Goal: Task Accomplishment & Management: Use online tool/utility

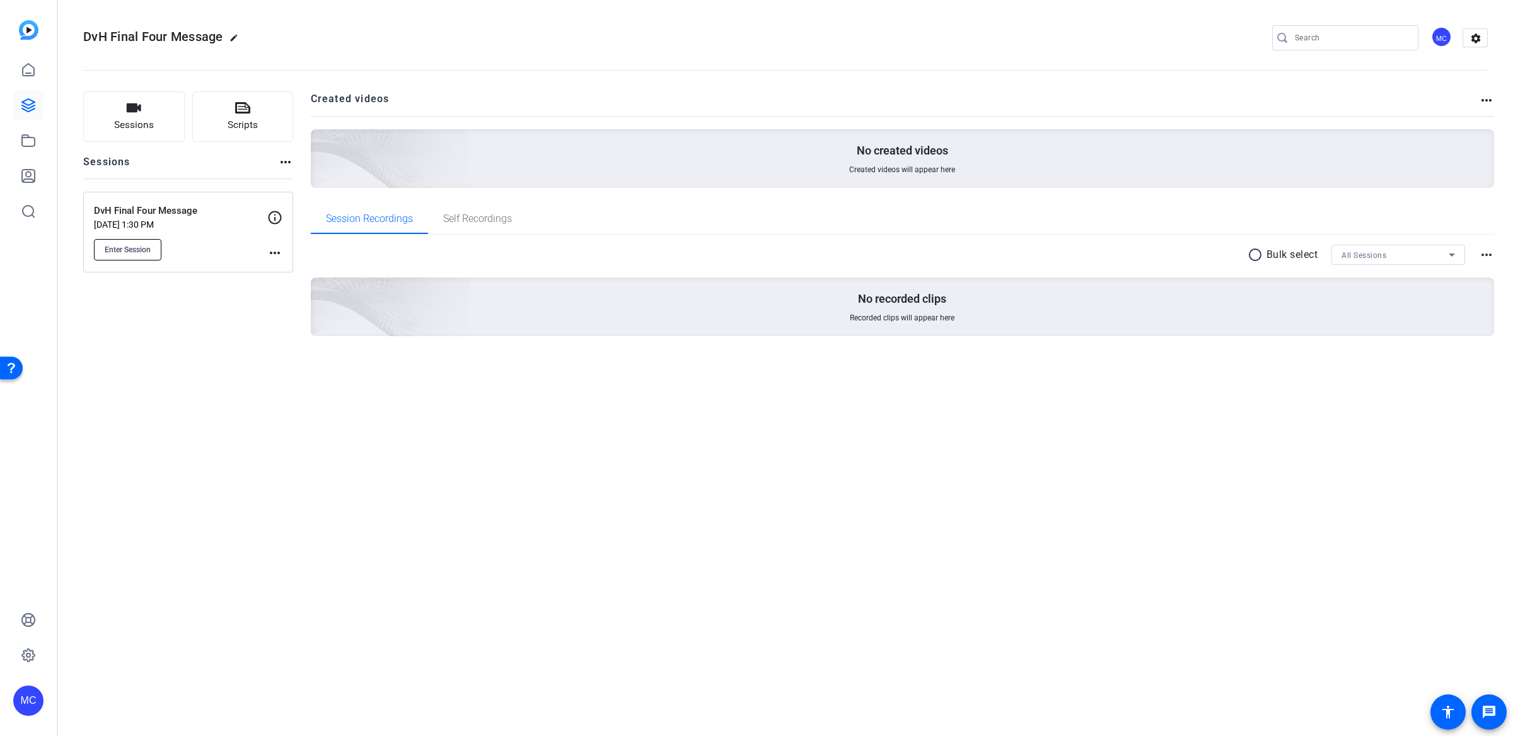
click at [155, 248] on button "Enter Session" at bounding box center [127, 249] width 67 height 21
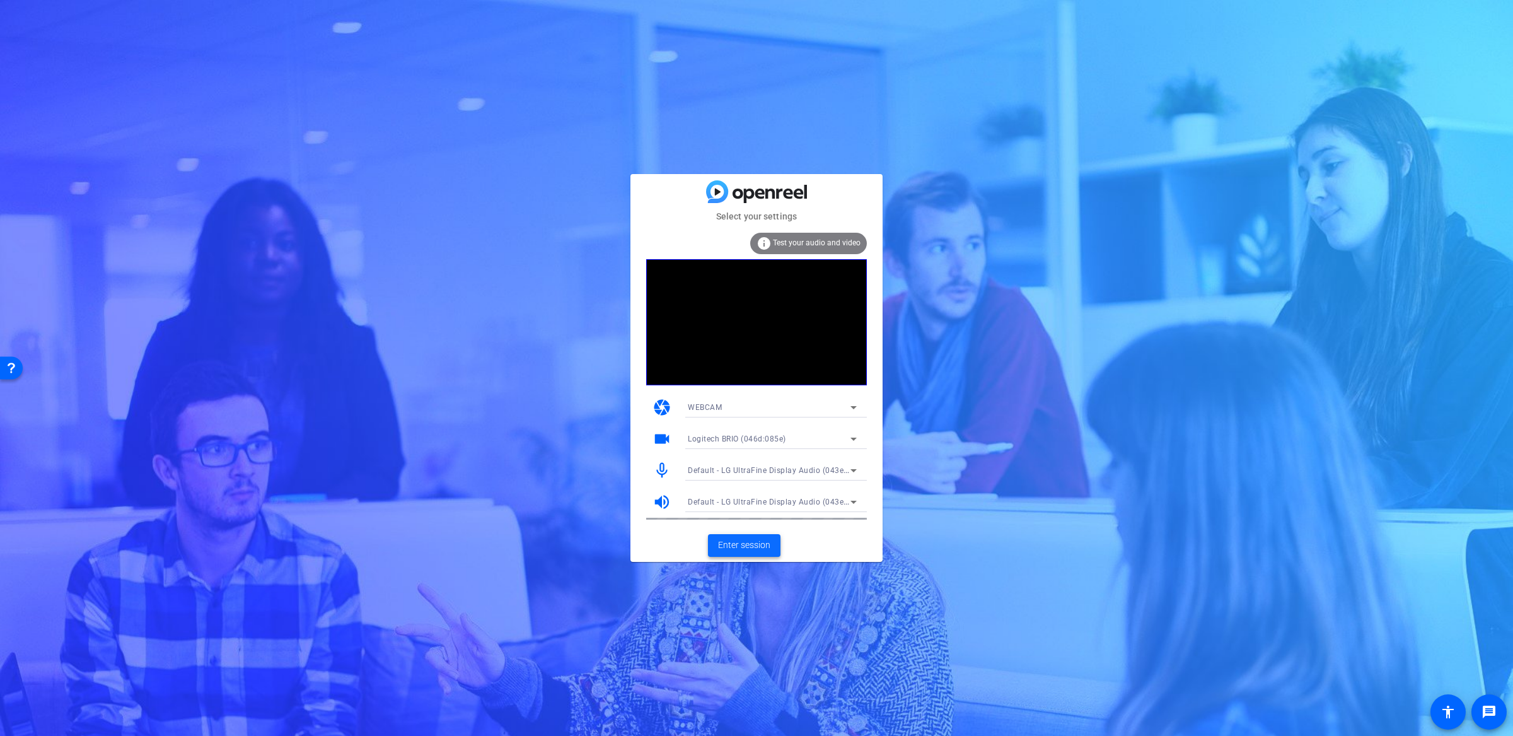
click at [752, 543] on span "Enter session" at bounding box center [744, 544] width 52 height 13
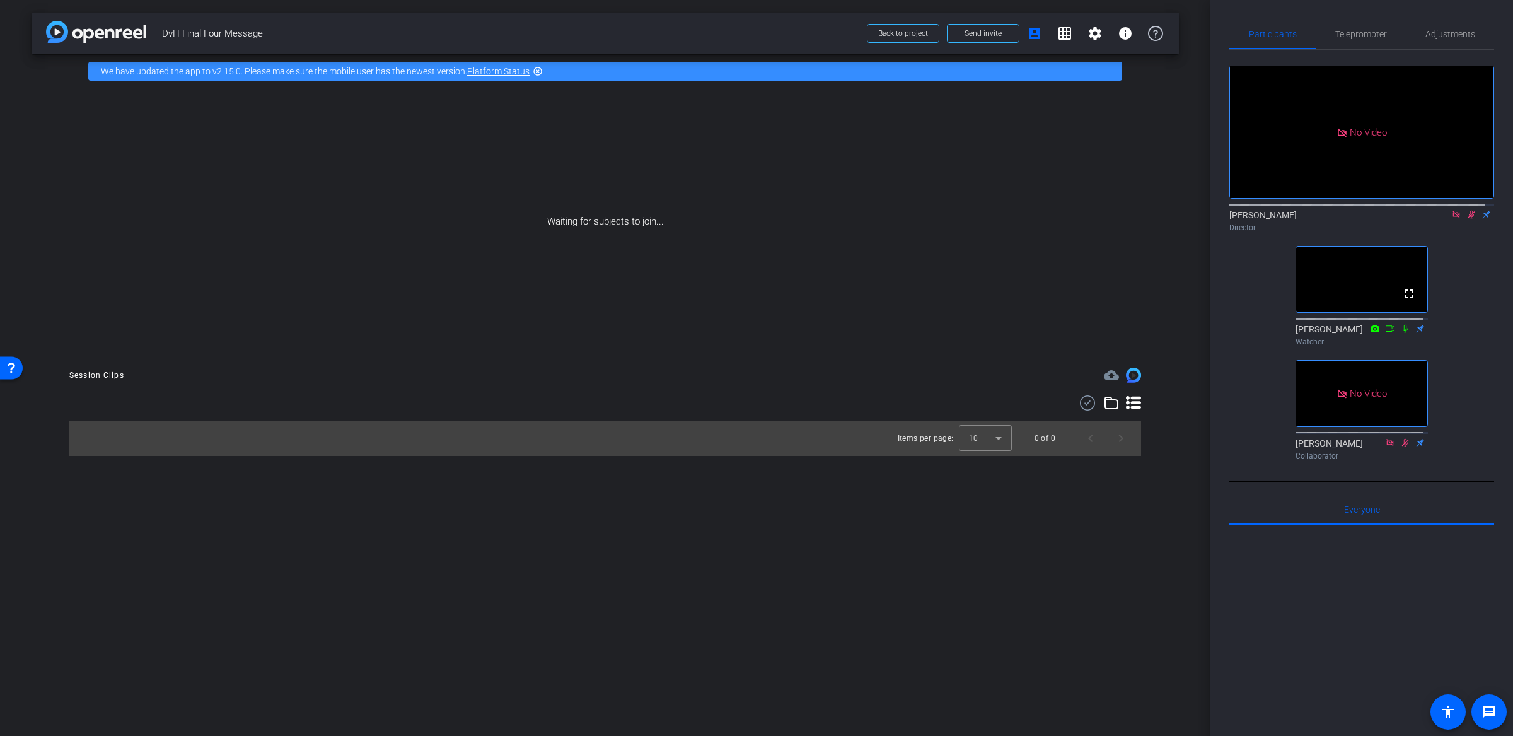
click at [1466, 219] on icon at bounding box center [1471, 214] width 10 height 9
click at [1452, 217] on icon at bounding box center [1455, 214] width 7 height 7
click at [1451, 219] on icon at bounding box center [1456, 214] width 10 height 9
click at [1490, 294] on div "Participants Teleprompter Adjustments fullscreen settings [PERSON_NAME] flip Di…" at bounding box center [1361, 368] width 303 height 736
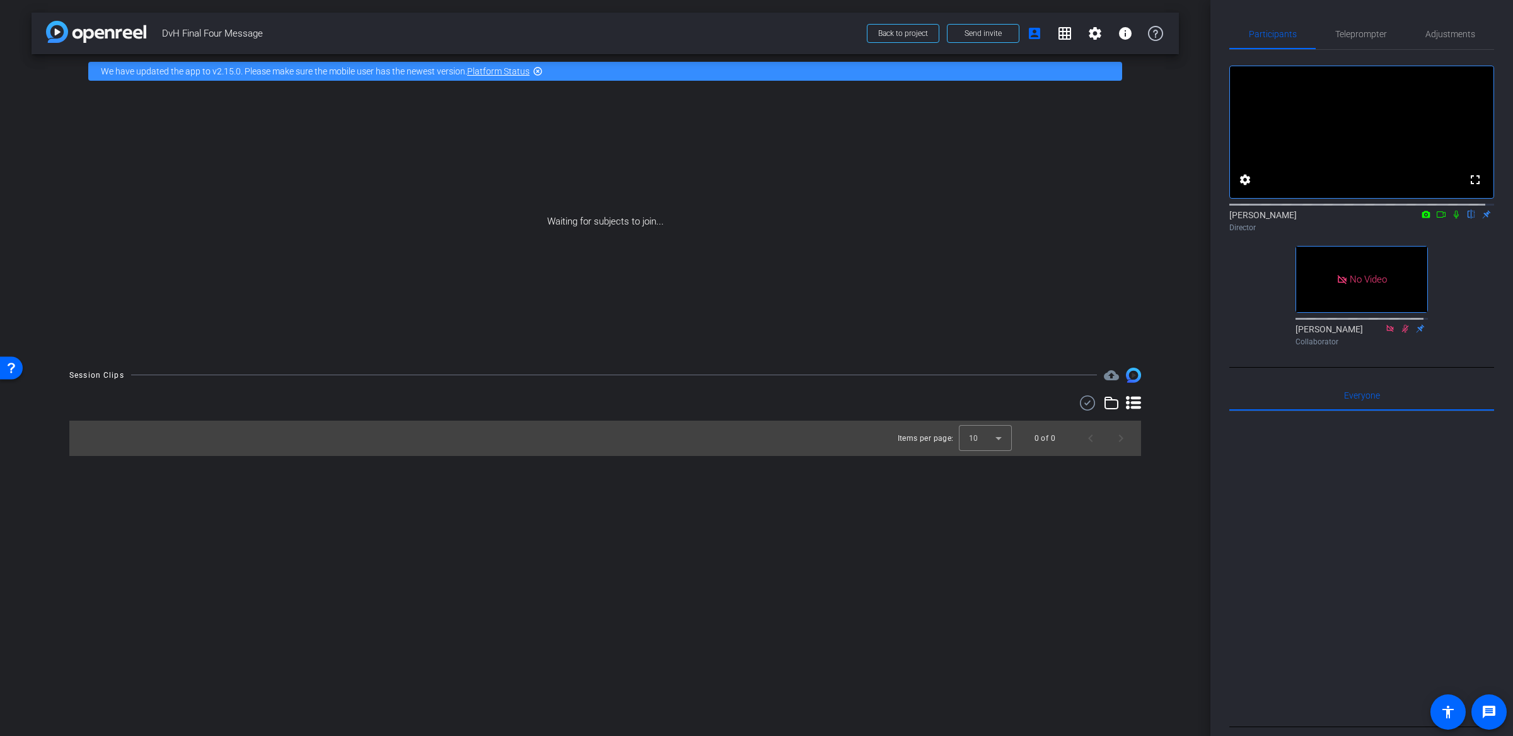
click at [1451, 219] on icon at bounding box center [1456, 214] width 10 height 9
click at [1297, 518] on div at bounding box center [1361, 567] width 265 height 312
click at [1349, 494] on div at bounding box center [1361, 567] width 265 height 312
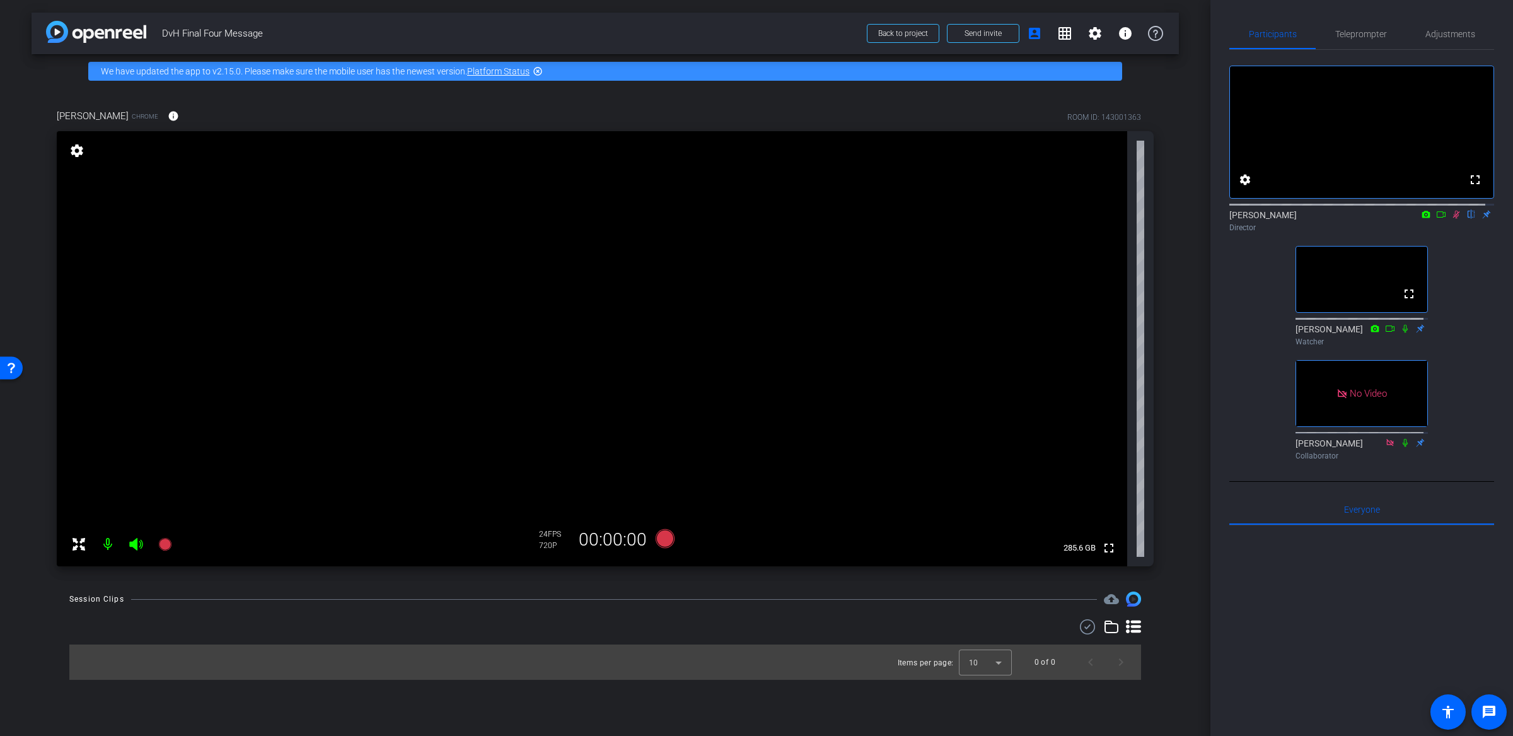
click at [1451, 219] on icon at bounding box center [1456, 214] width 10 height 9
click at [1183, 287] on div "arrow_back DvH Final Four Message Back to project Send invite account_box grid_…" at bounding box center [605, 368] width 1210 height 736
click at [1176, 291] on div "[PERSON_NAME] Chrome info ROOM ID: 143001363 fullscreen settings 285.6 GB 24 FP…" at bounding box center [605, 333] width 1147 height 490
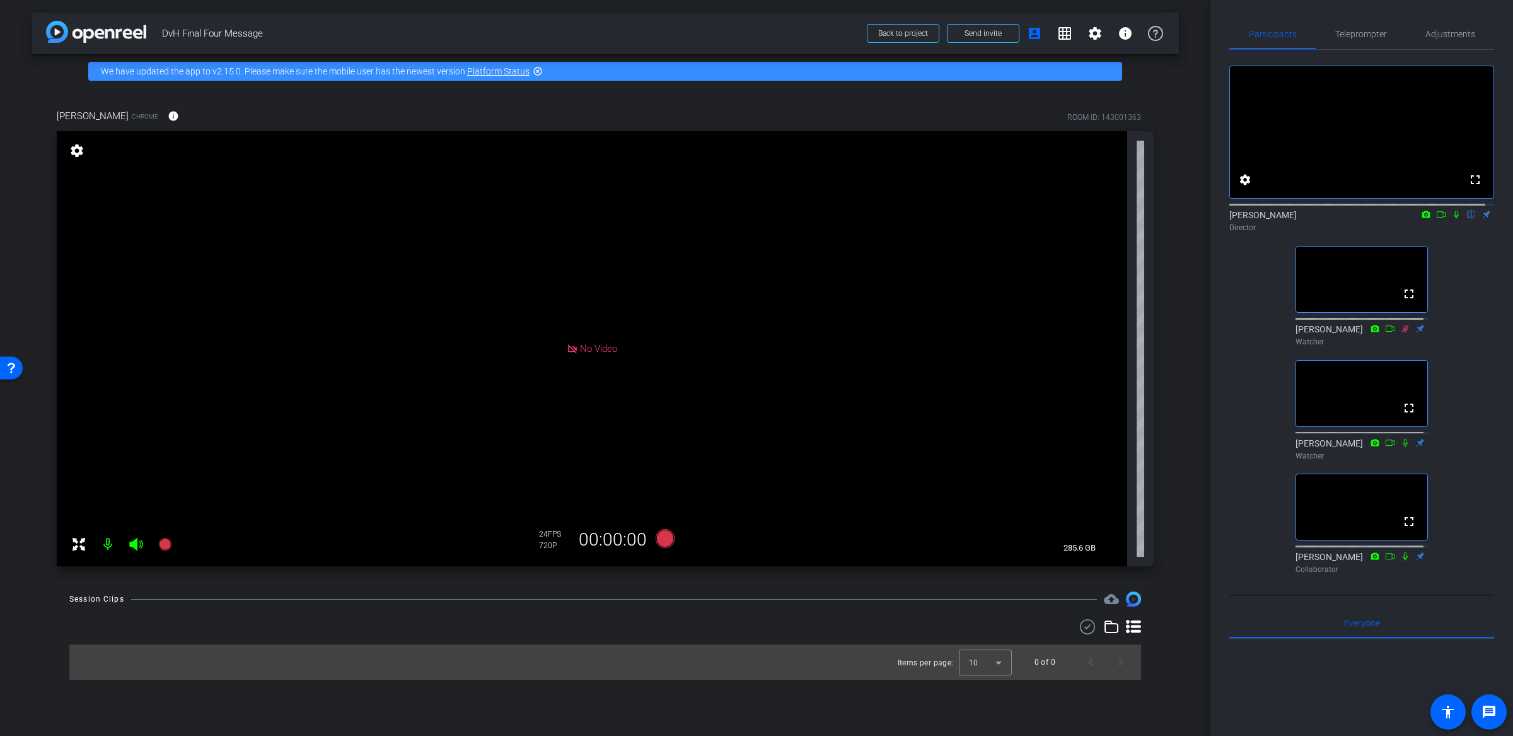
click at [1175, 269] on div "[PERSON_NAME] Chrome info ROOM ID: 143001363 No Video settings 285.6 GB 24 FPS …" at bounding box center [605, 333] width 1147 height 490
click at [1459, 330] on div "fullscreen settings [PERSON_NAME] flip Director fullscreen [PERSON_NAME] Watche…" at bounding box center [1361, 314] width 265 height 529
click at [1230, 359] on div "fullscreen settings [PERSON_NAME] flip Director fullscreen [PERSON_NAME] Watche…" at bounding box center [1361, 314] width 265 height 529
click at [1175, 335] on div "[PERSON_NAME] Chrome info ROOM ID: 143001363 fullscreen settings 285.6 GB 24 FP…" at bounding box center [605, 333] width 1147 height 490
click at [1174, 303] on div "[PERSON_NAME] Chrome info ROOM ID: 143001363 fullscreen settings 285.6 GB 24 FP…" at bounding box center [605, 333] width 1147 height 490
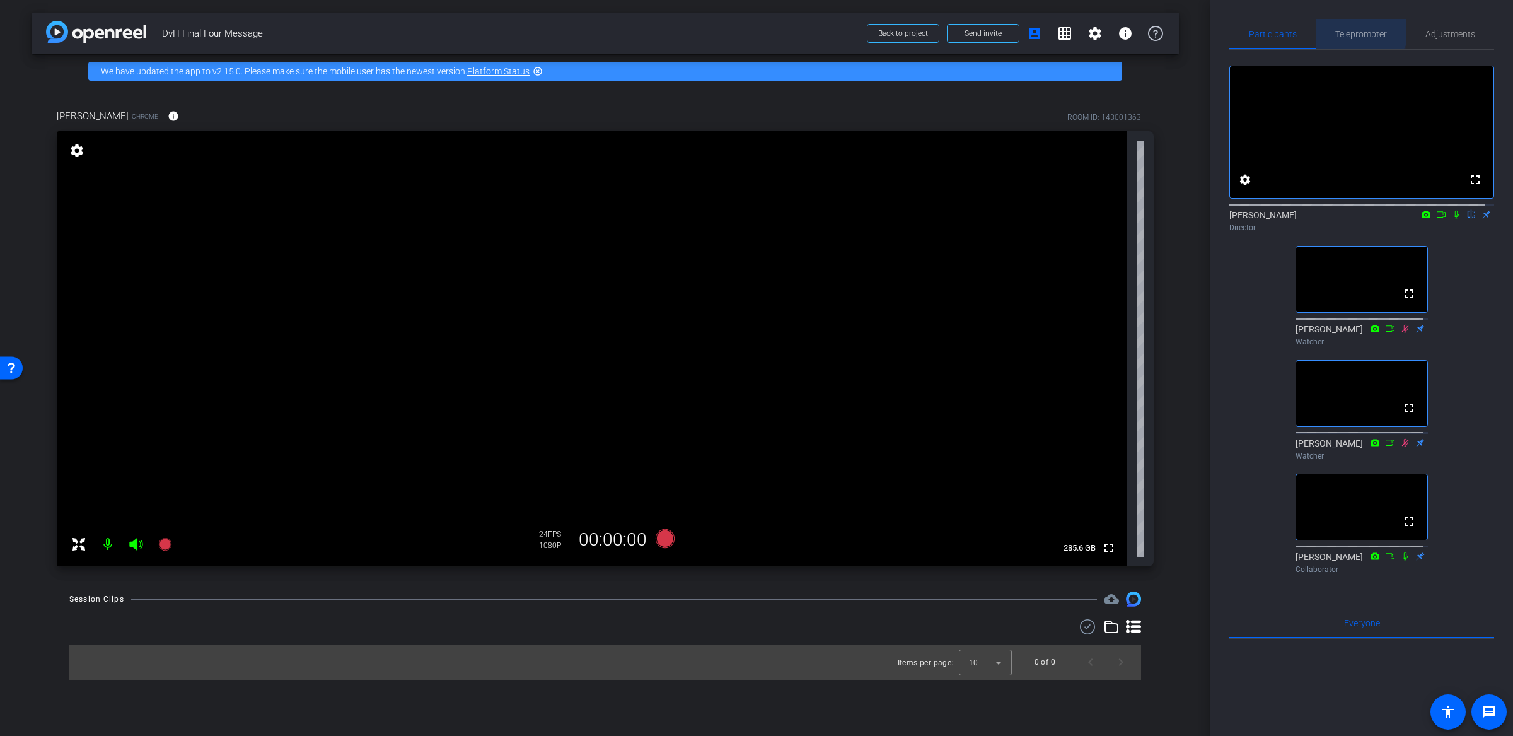
click at [1354, 23] on span "Teleprompter" at bounding box center [1361, 34] width 52 height 30
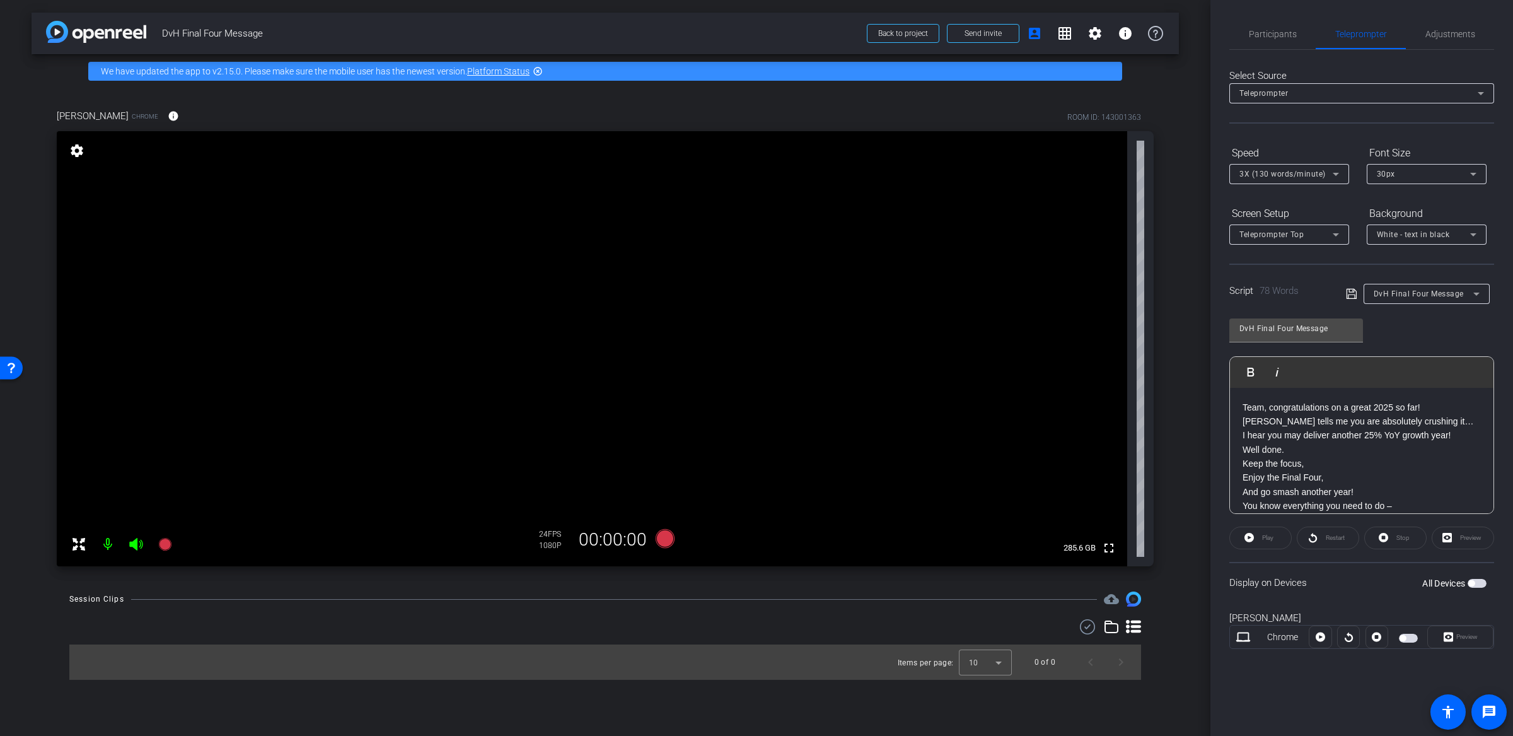
click at [1246, 532] on div "Play" at bounding box center [1260, 537] width 62 height 23
click at [1473, 579] on span "button" at bounding box center [1477, 583] width 19 height 9
click at [1246, 530] on icon at bounding box center [1248, 538] width 9 height 16
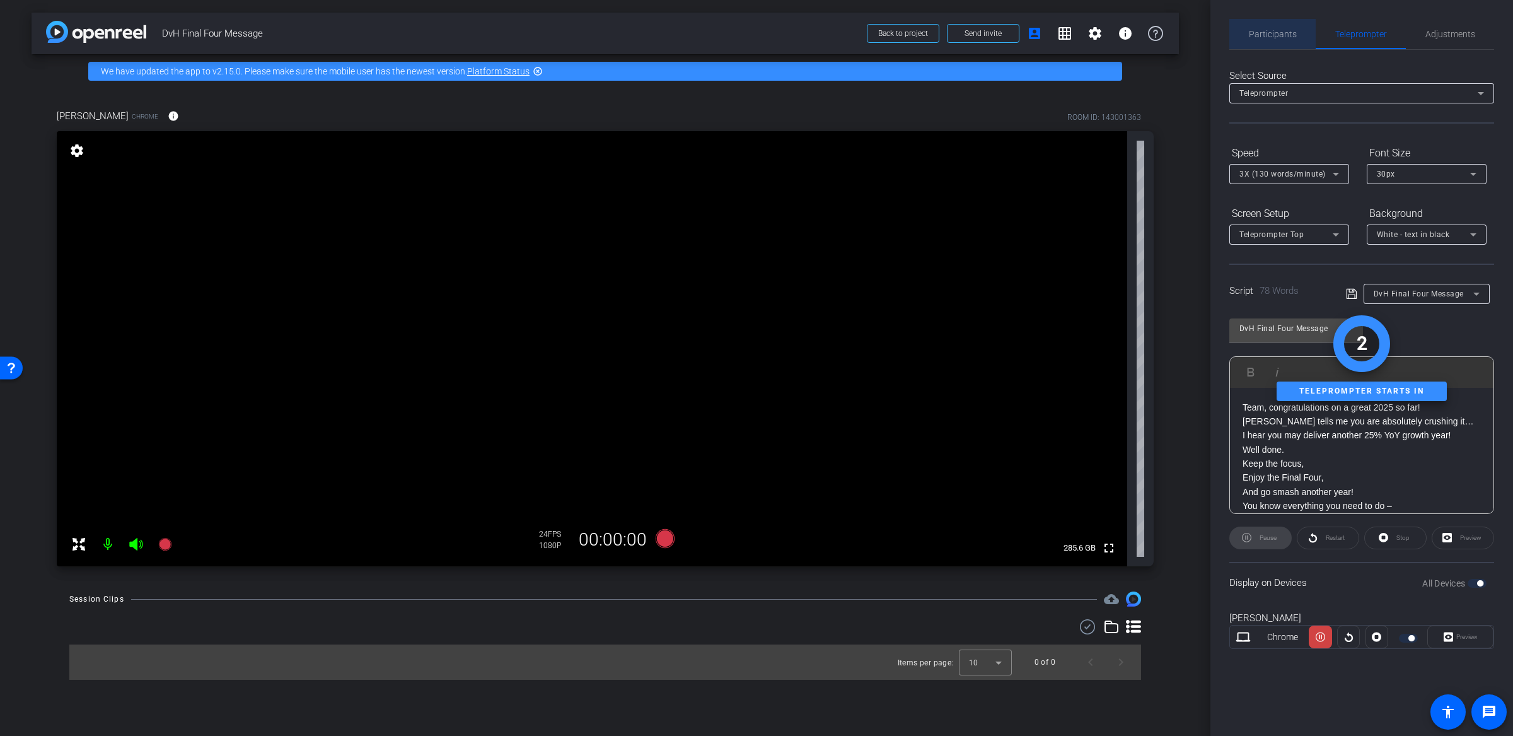
click at [1287, 31] on span "Participants" at bounding box center [1273, 34] width 48 height 9
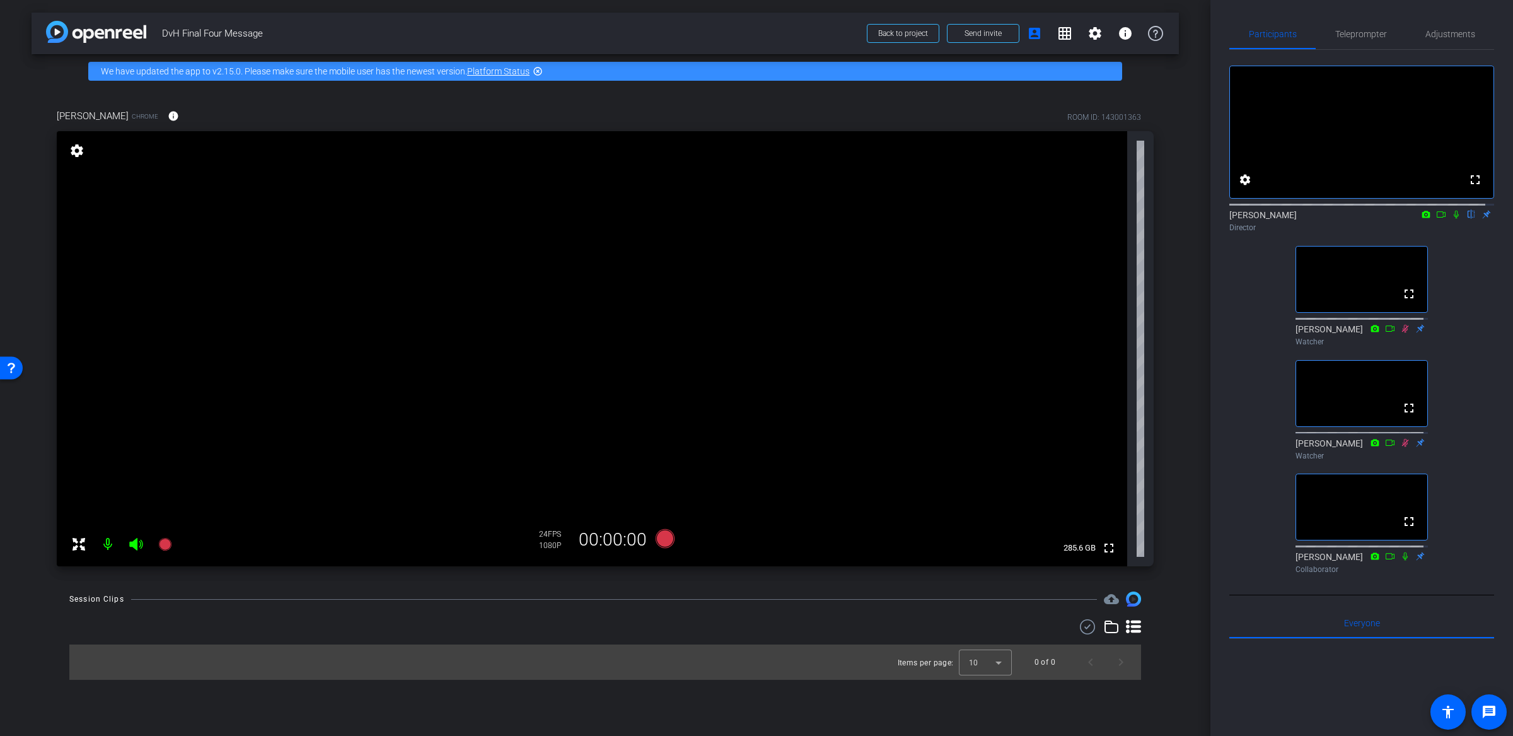
click at [1174, 316] on div "[PERSON_NAME] Chrome info ROOM ID: 143001363 fullscreen settings 285.6 GB 24 FP…" at bounding box center [605, 333] width 1147 height 490
click at [1367, 32] on span "Teleprompter" at bounding box center [1361, 34] width 52 height 9
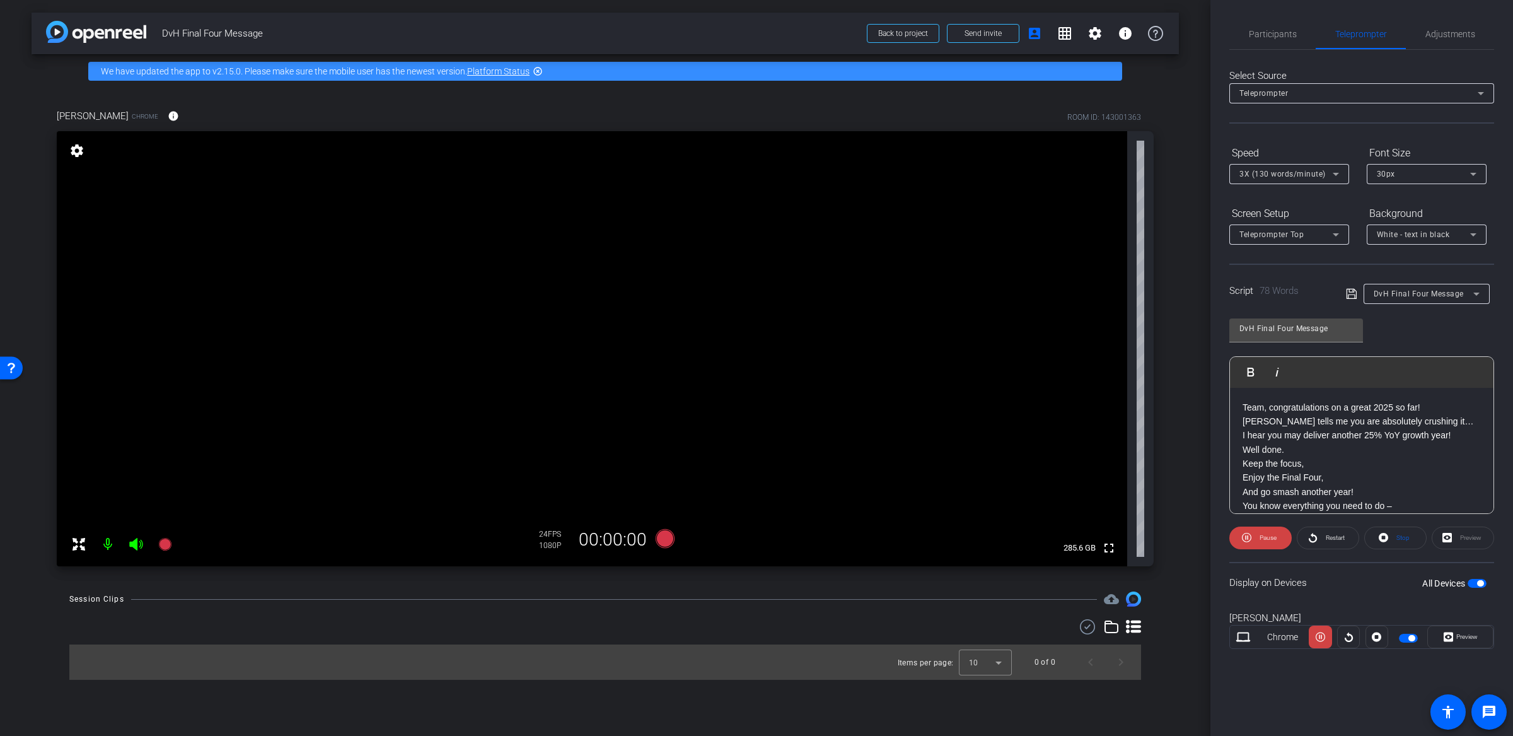
click at [1478, 572] on div "Display on Devices All Devices" at bounding box center [1361, 582] width 265 height 41
click at [1486, 585] on div "Display on Devices All Devices" at bounding box center [1361, 582] width 265 height 41
click at [1483, 582] on span "button" at bounding box center [1480, 583] width 6 height 6
click at [1285, 32] on span "Participants" at bounding box center [1273, 34] width 48 height 9
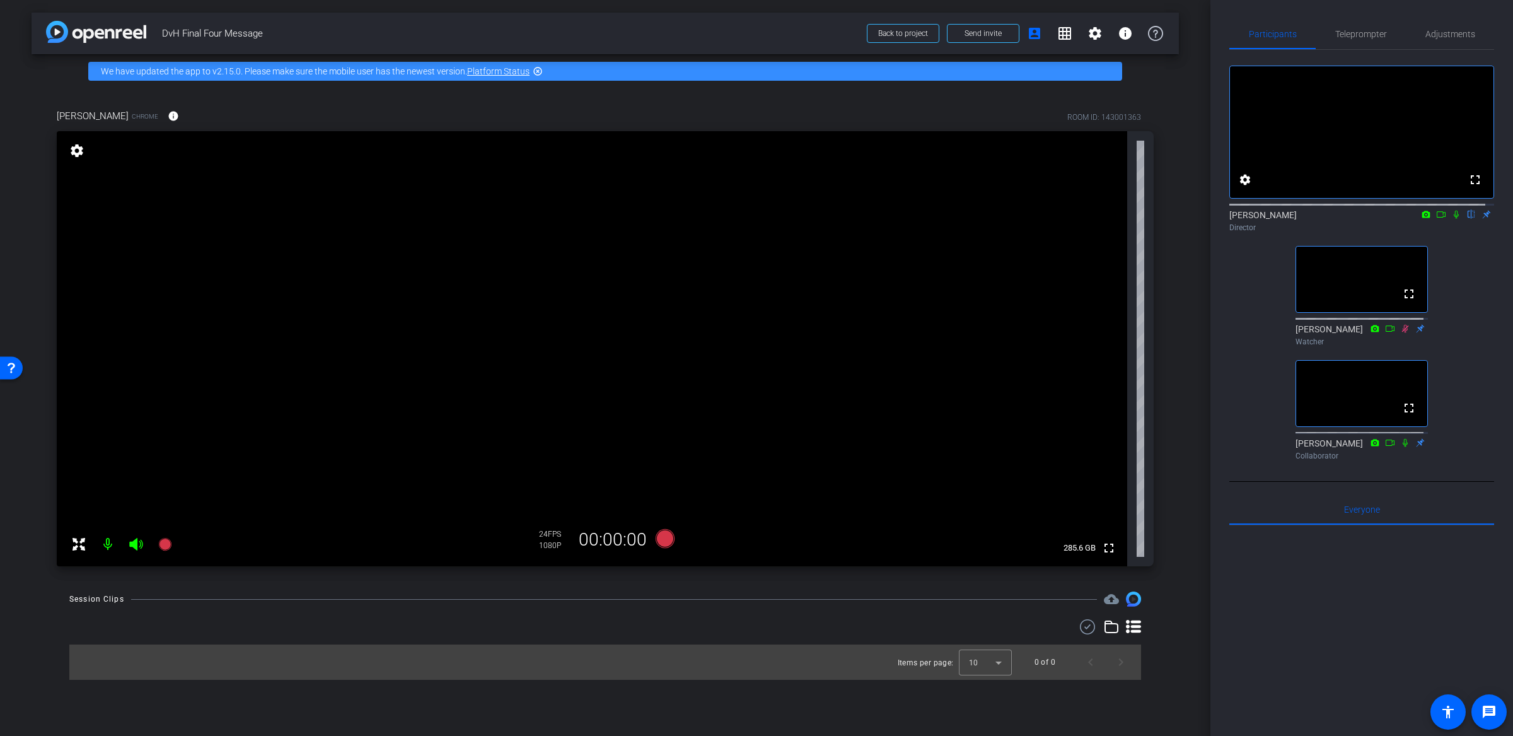
click at [1161, 301] on div "[PERSON_NAME] Chrome info ROOM ID: 143001363 fullscreen settings 285.6 GB 24 FP…" at bounding box center [605, 333] width 1147 height 490
click at [1188, 292] on div "arrow_back DvH Final Four Message Back to project Send invite account_box grid_…" at bounding box center [605, 368] width 1210 height 736
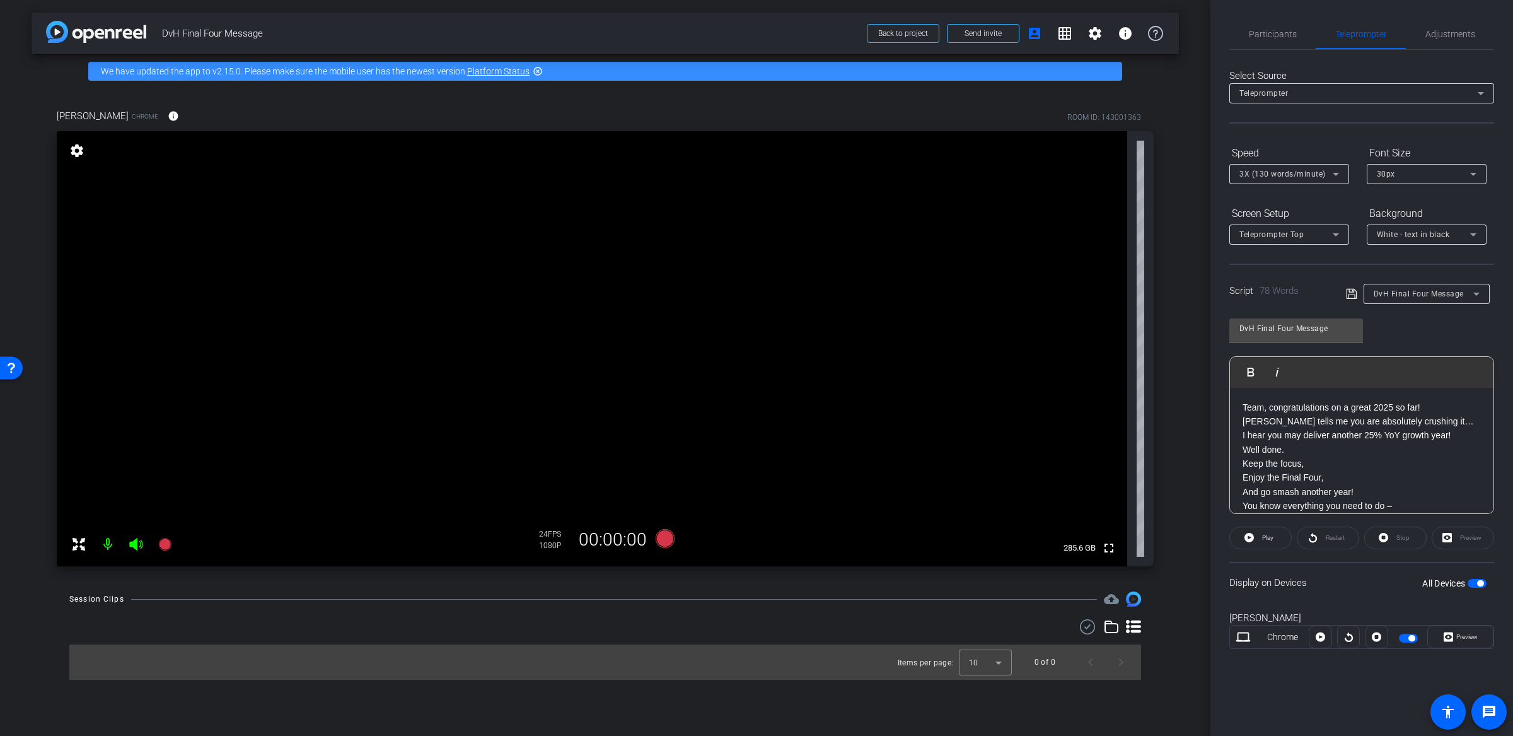
click at [1191, 291] on div "arrow_back DvH Final Four Message Back to project Send invite account_box grid_…" at bounding box center [605, 368] width 1210 height 736
click at [1280, 32] on span "Participants" at bounding box center [1273, 34] width 48 height 9
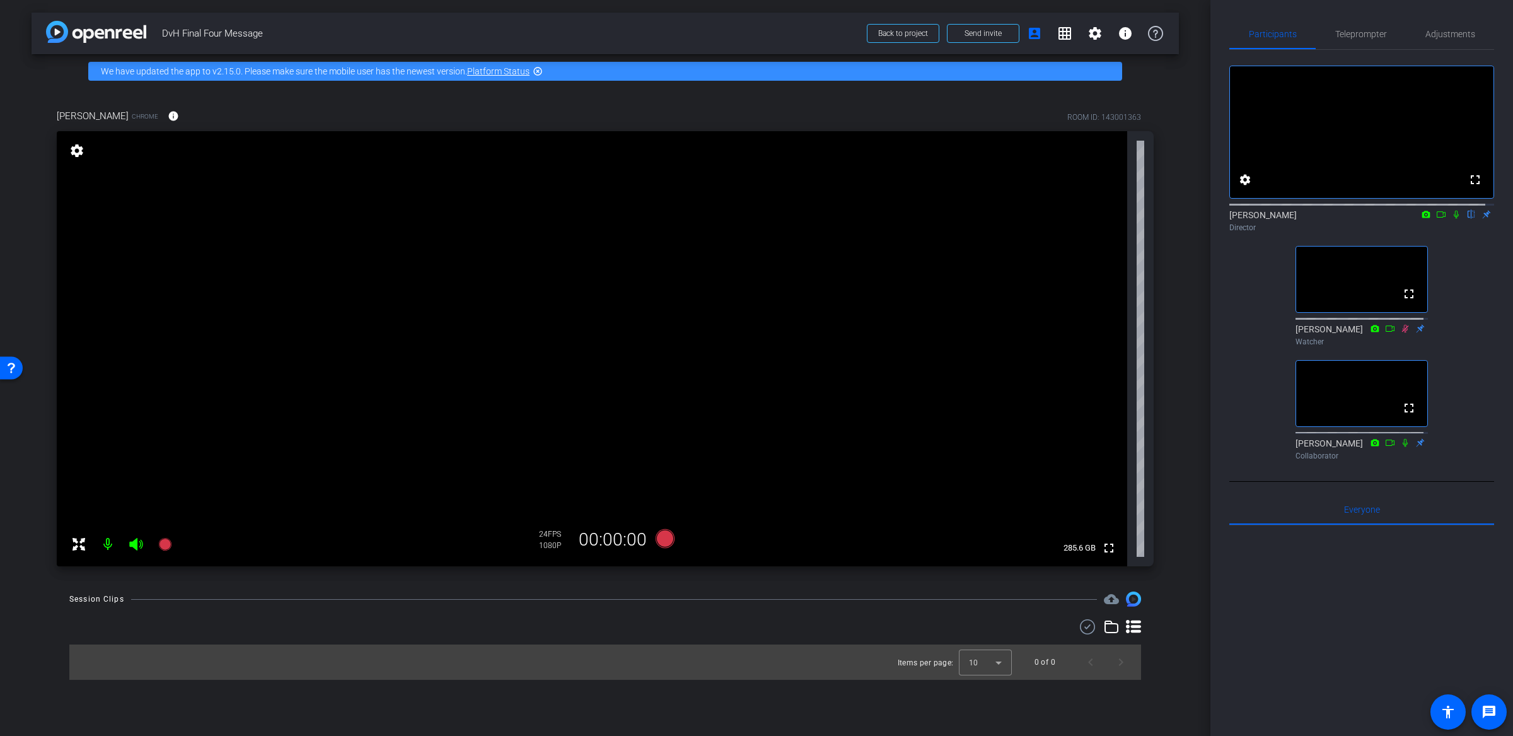
click at [1244, 326] on div "fullscreen settings [PERSON_NAME] flip Director fullscreen [PERSON_NAME] Watche…" at bounding box center [1361, 257] width 265 height 415
click at [1198, 299] on div "arrow_back DvH Final Four Message Back to project Send invite account_box grid_…" at bounding box center [605, 368] width 1210 height 736
click at [1195, 293] on div "arrow_back DvH Final Four Message Back to project Send invite account_box grid_…" at bounding box center [605, 368] width 1210 height 736
click at [1362, 39] on span "Teleprompter" at bounding box center [1361, 34] width 52 height 30
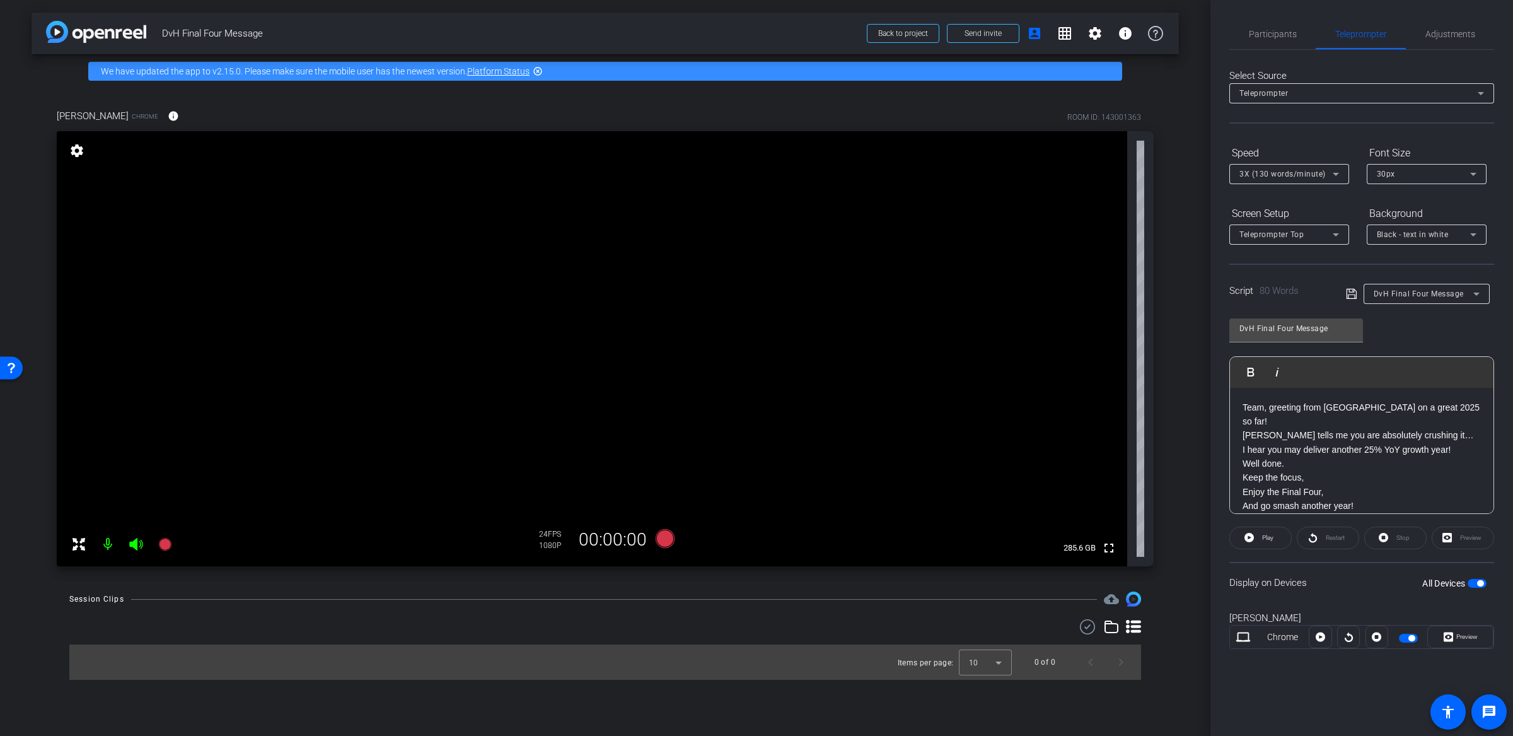
click at [1300, 410] on p "Team, greeting from [GEOGRAPHIC_DATA] on a great 2025 so far!" at bounding box center [1361, 414] width 238 height 28
click at [1298, 405] on p "Team, greeting from [GEOGRAPHIC_DATA]!" at bounding box center [1361, 407] width 238 height 14
click at [1387, 344] on div "DvH Final Four Message Play Play from this location Play Selected Play and disp…" at bounding box center [1361, 411] width 265 height 205
click at [1354, 297] on icon at bounding box center [1351, 294] width 10 height 10
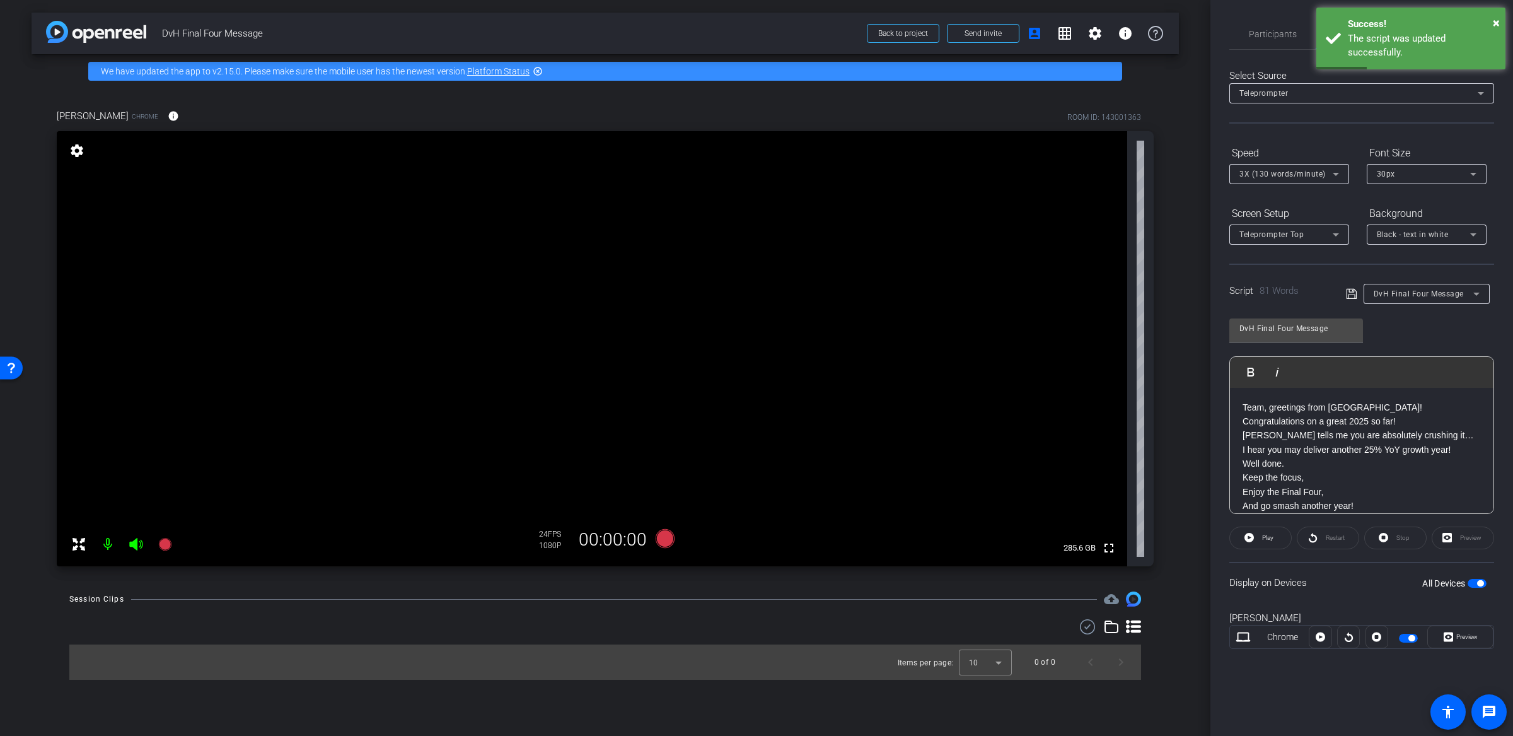
click at [1425, 337] on div "DvH Final Four Message Play Play from this location Play Selected Play and disp…" at bounding box center [1361, 411] width 265 height 205
click at [1268, 32] on span "Participants" at bounding box center [1273, 34] width 48 height 9
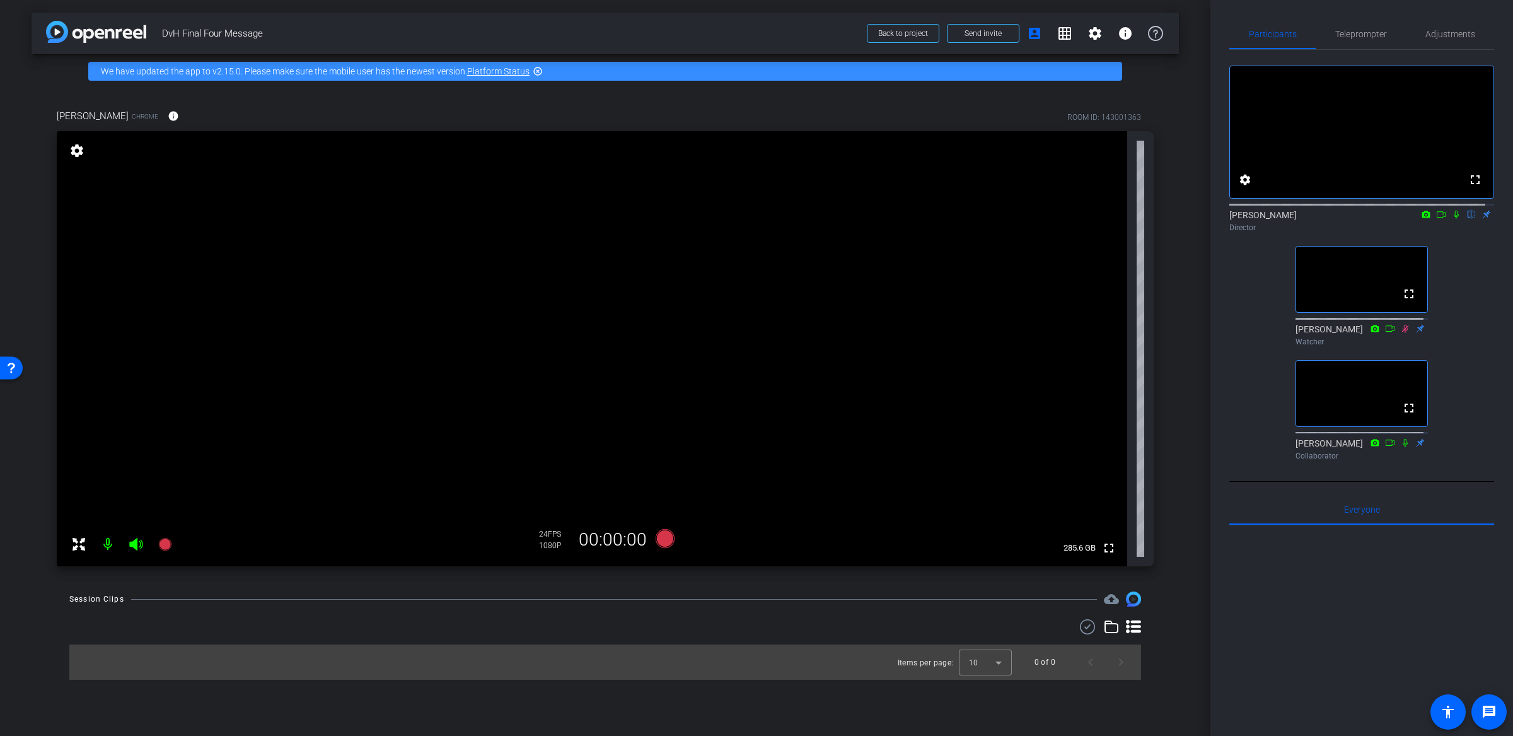
click at [1436, 219] on icon at bounding box center [1441, 214] width 10 height 9
click at [704, 594] on div "Session Clips cloud_upload" at bounding box center [605, 598] width 1072 height 15
click at [666, 541] on icon at bounding box center [665, 538] width 19 height 19
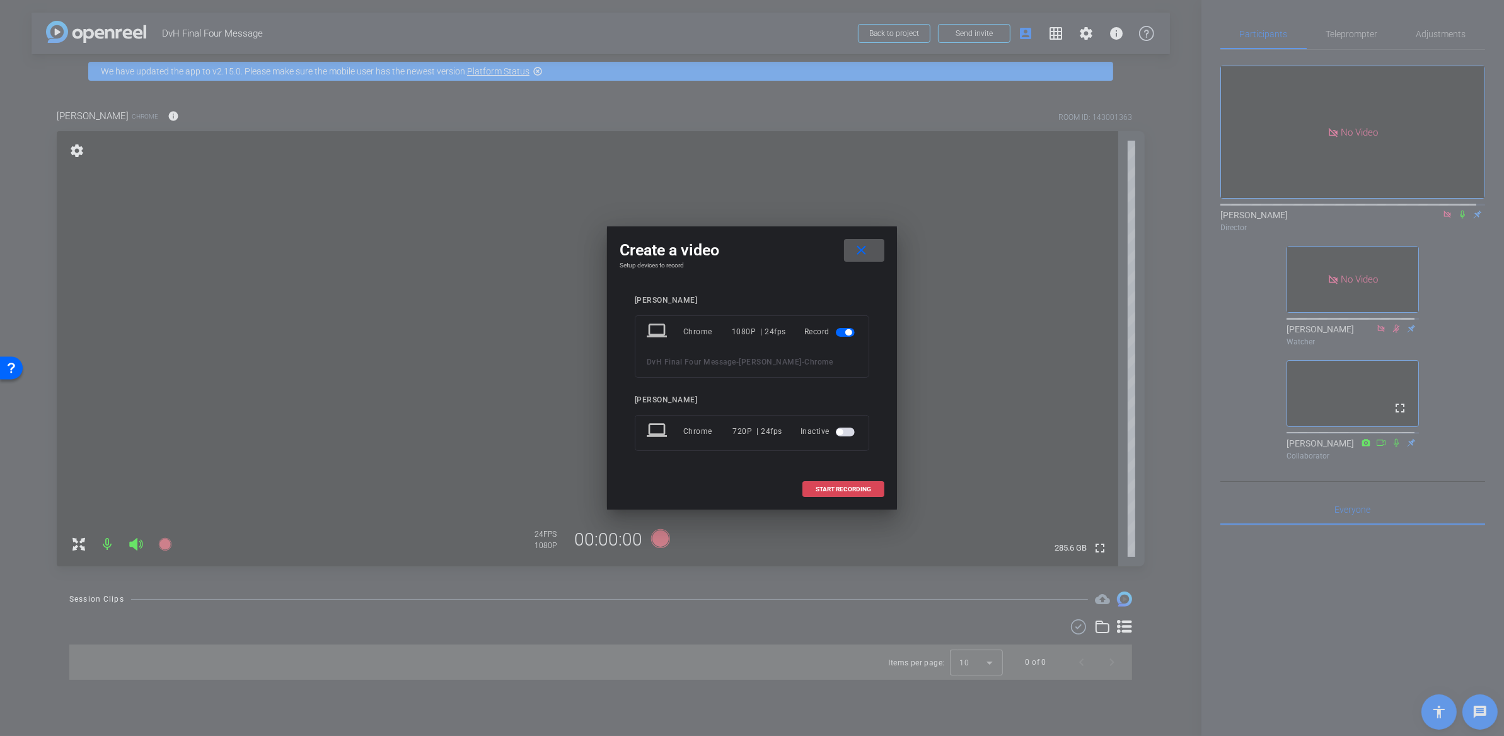
click at [835, 494] on span at bounding box center [843, 489] width 81 height 30
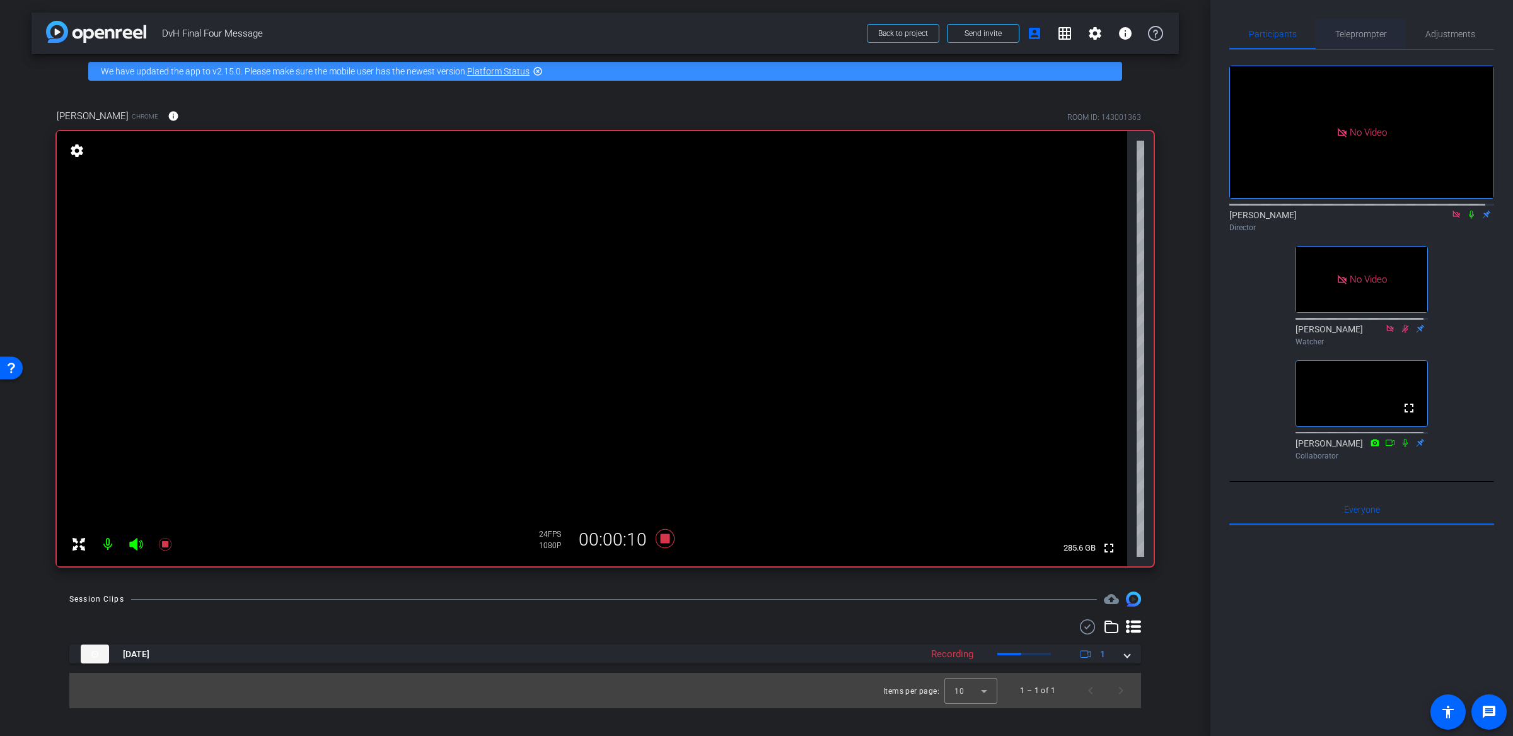
click at [1346, 38] on span "Teleprompter" at bounding box center [1361, 34] width 52 height 9
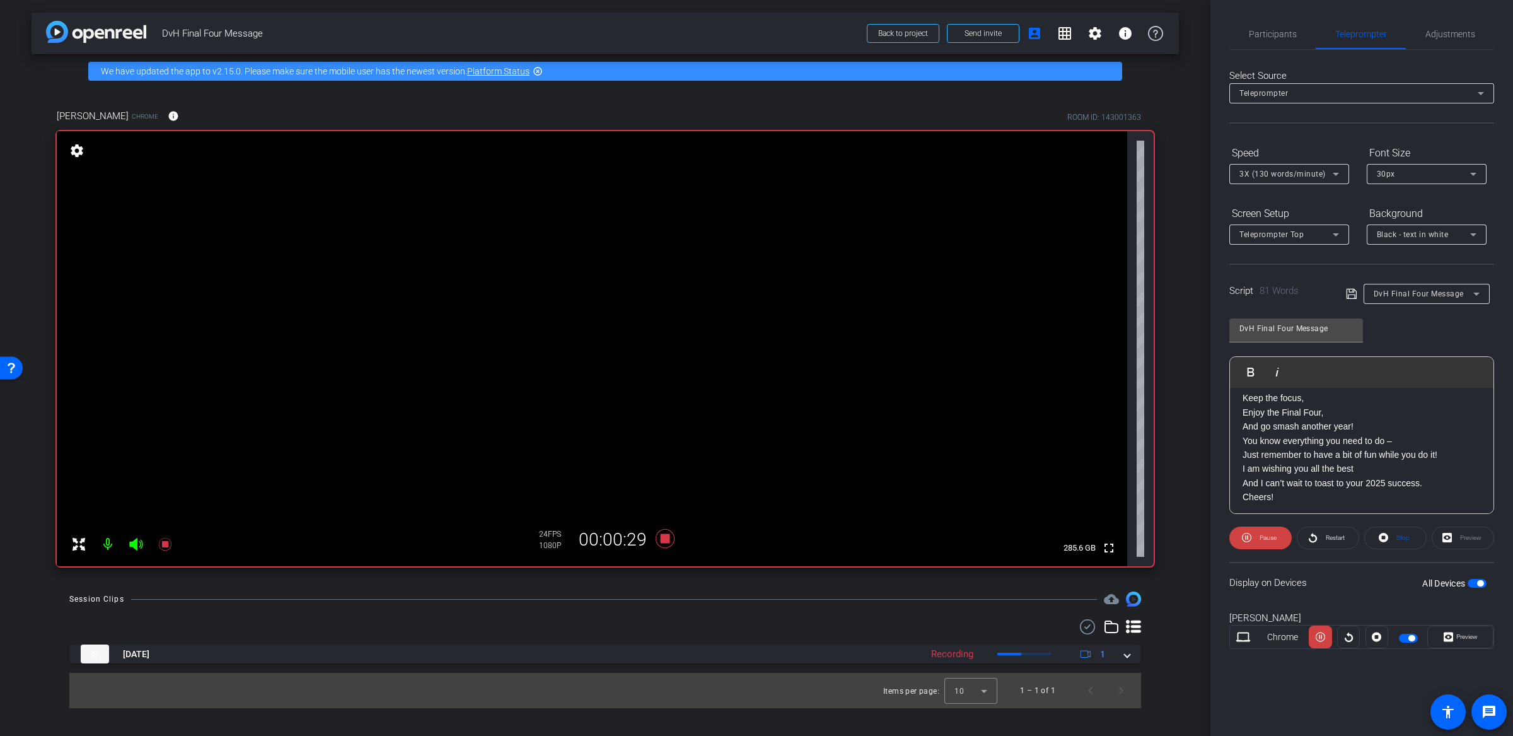
scroll to position [82, 0]
click at [1273, 36] on span "Participants" at bounding box center [1273, 34] width 48 height 9
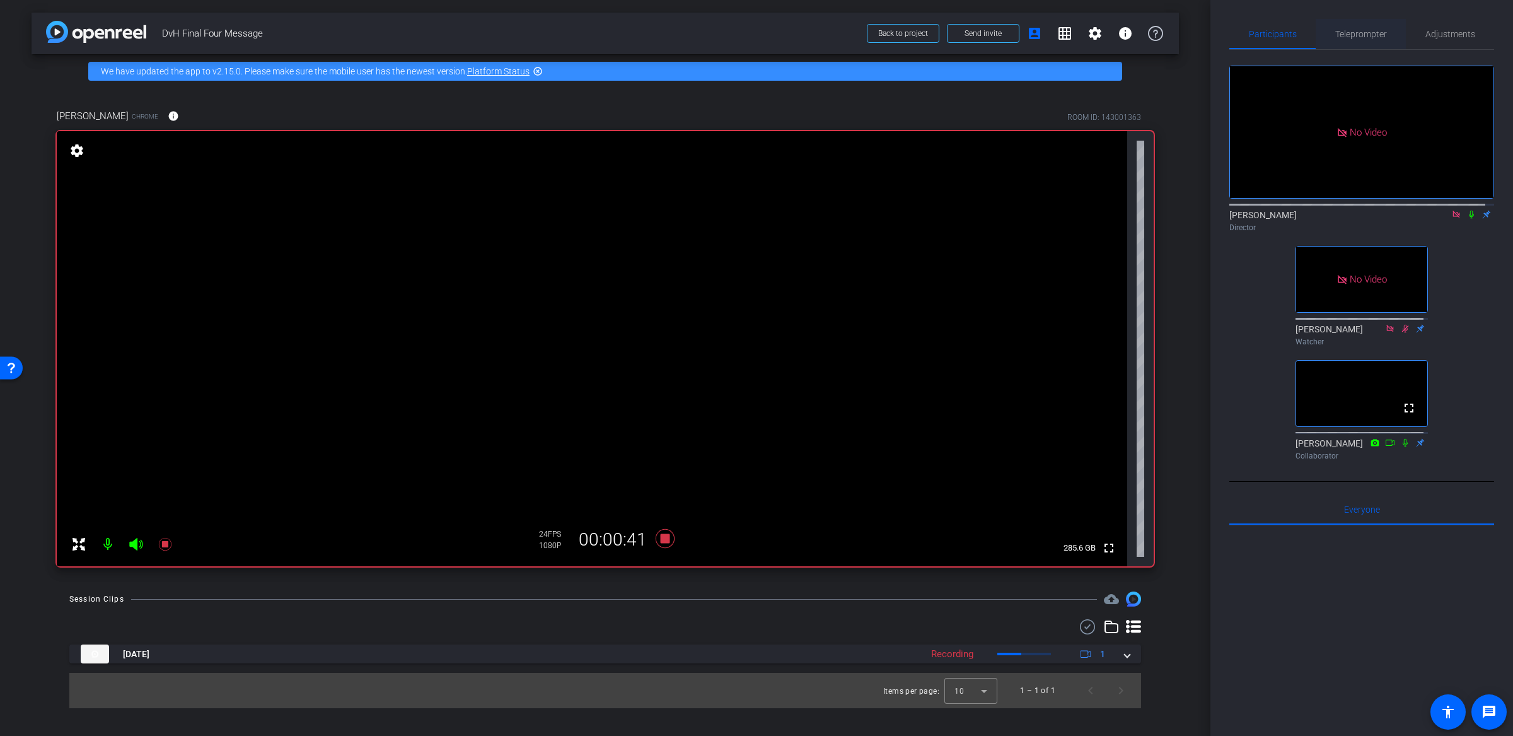
click at [1368, 35] on span "Teleprompter" at bounding box center [1361, 34] width 52 height 9
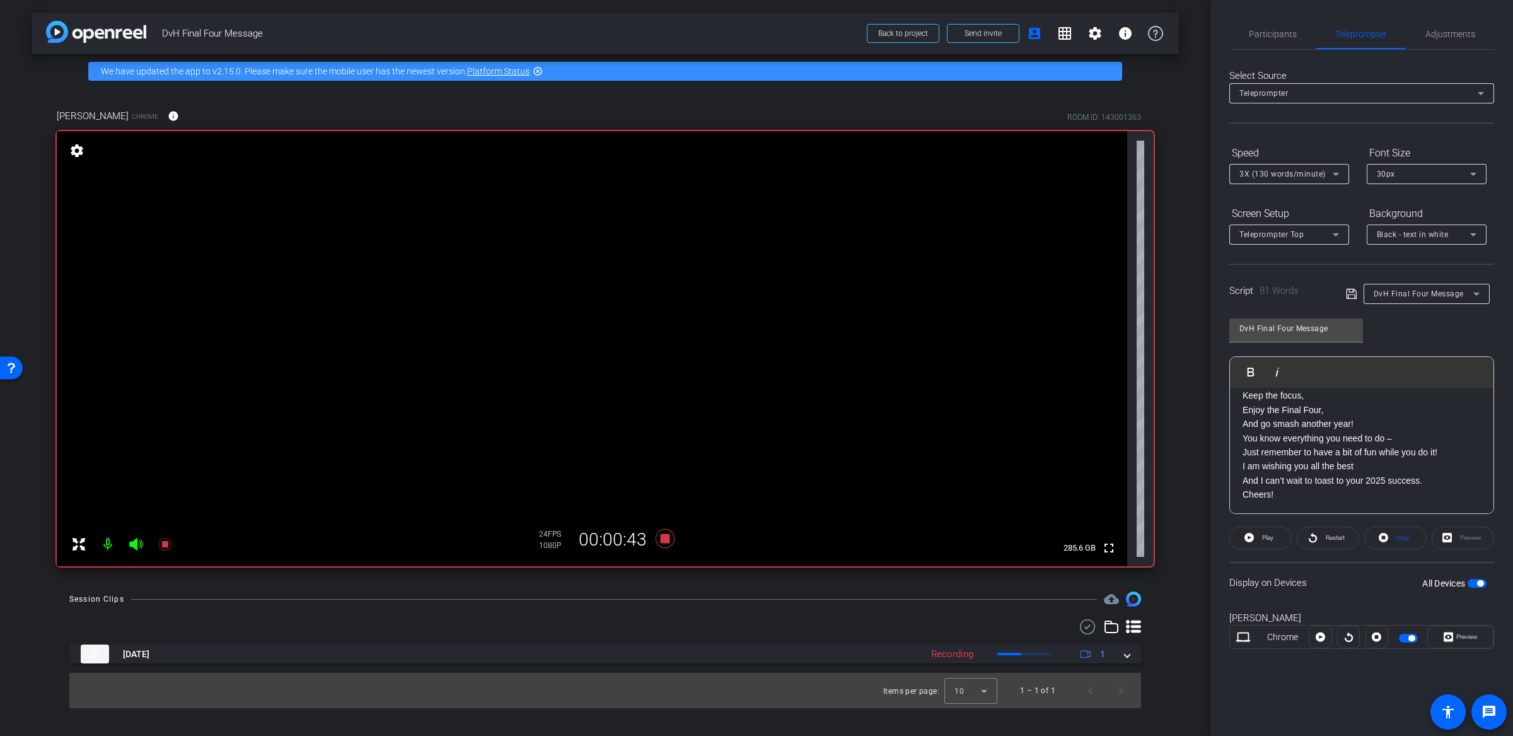
click at [693, 601] on div "Session Clips cloud_upload" at bounding box center [605, 598] width 1072 height 15
click at [668, 541] on icon at bounding box center [665, 538] width 19 height 19
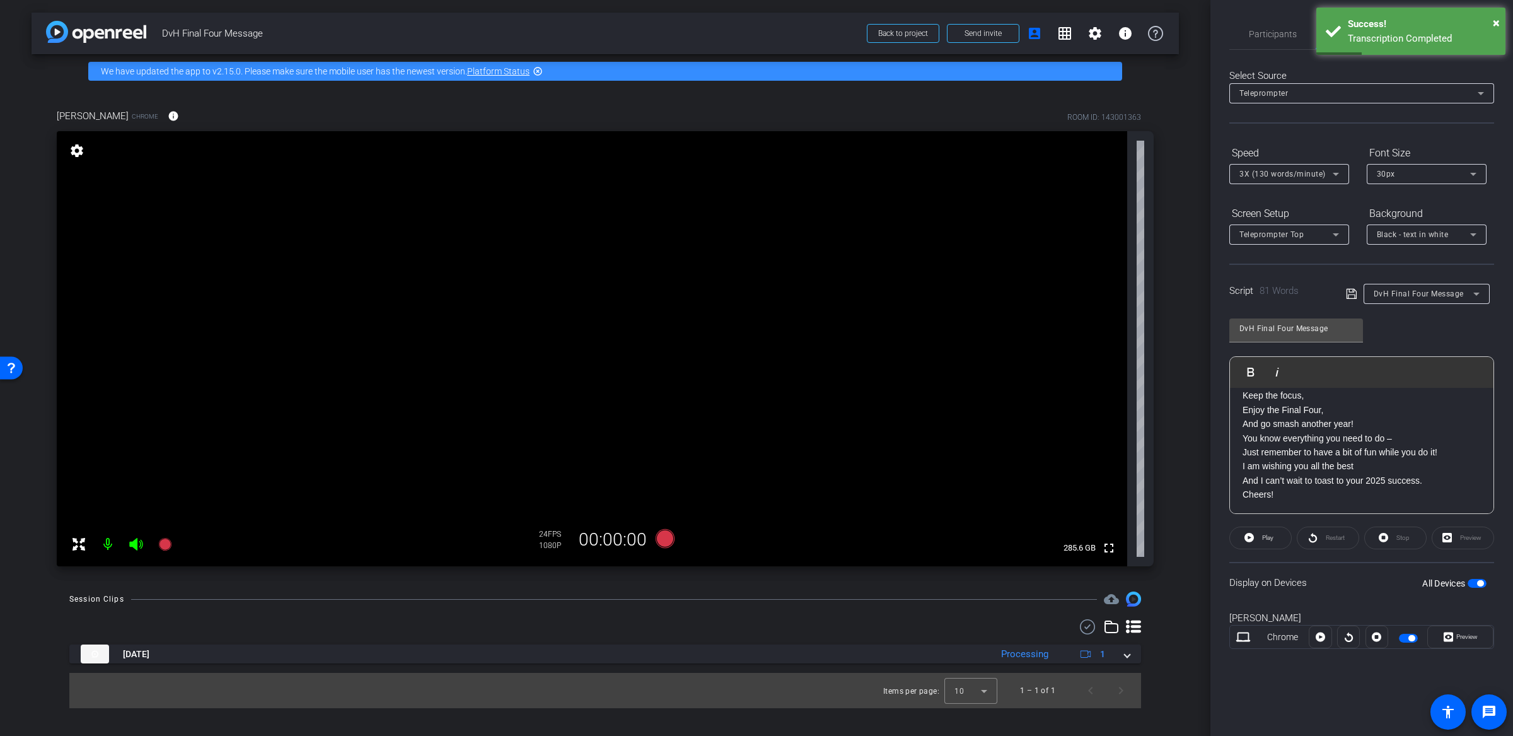
click at [1452, 333] on div "DvH Final Four Message Play Play from this location Play Selected Play and disp…" at bounding box center [1361, 411] width 265 height 205
click at [1497, 25] on span "×" at bounding box center [1496, 22] width 7 height 15
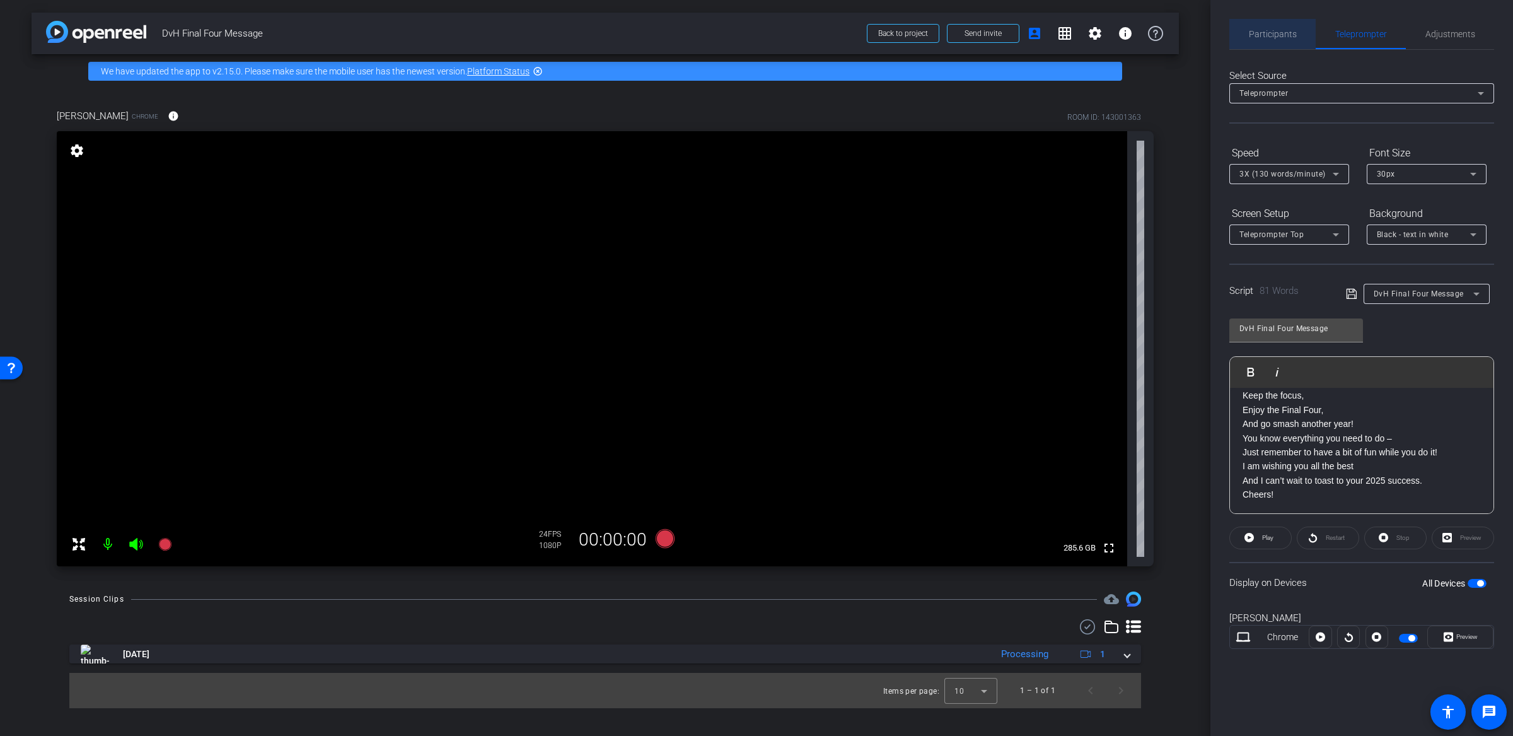
click at [1280, 37] on span "Participants" at bounding box center [1273, 34] width 48 height 9
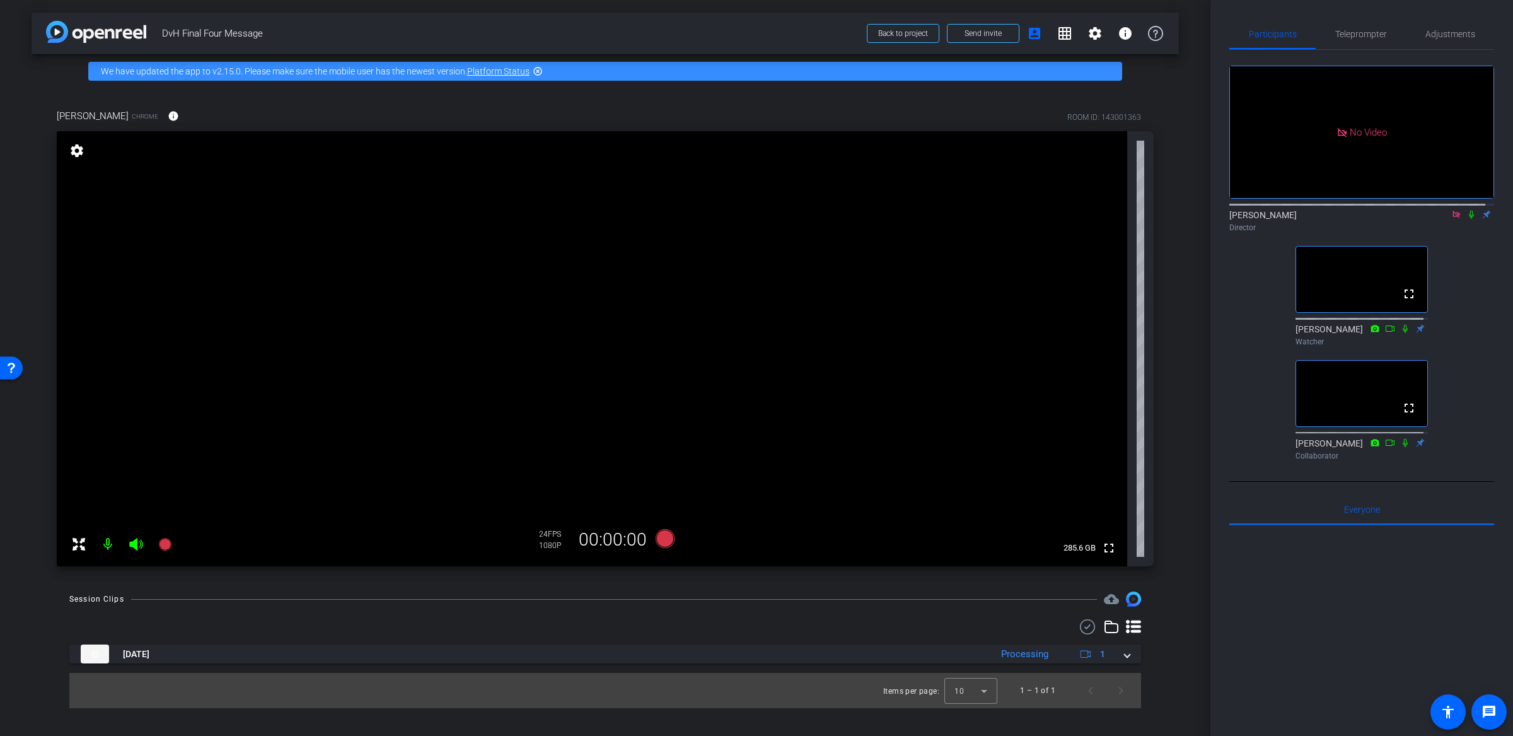
click at [1480, 348] on div "No Video [PERSON_NAME] Director fullscreen [PERSON_NAME] Watcher fullscreen [PE…" at bounding box center [1361, 257] width 265 height 415
click at [717, 599] on div "Session Clips cloud_upload" at bounding box center [605, 598] width 1072 height 15
click at [669, 543] on icon at bounding box center [665, 538] width 19 height 19
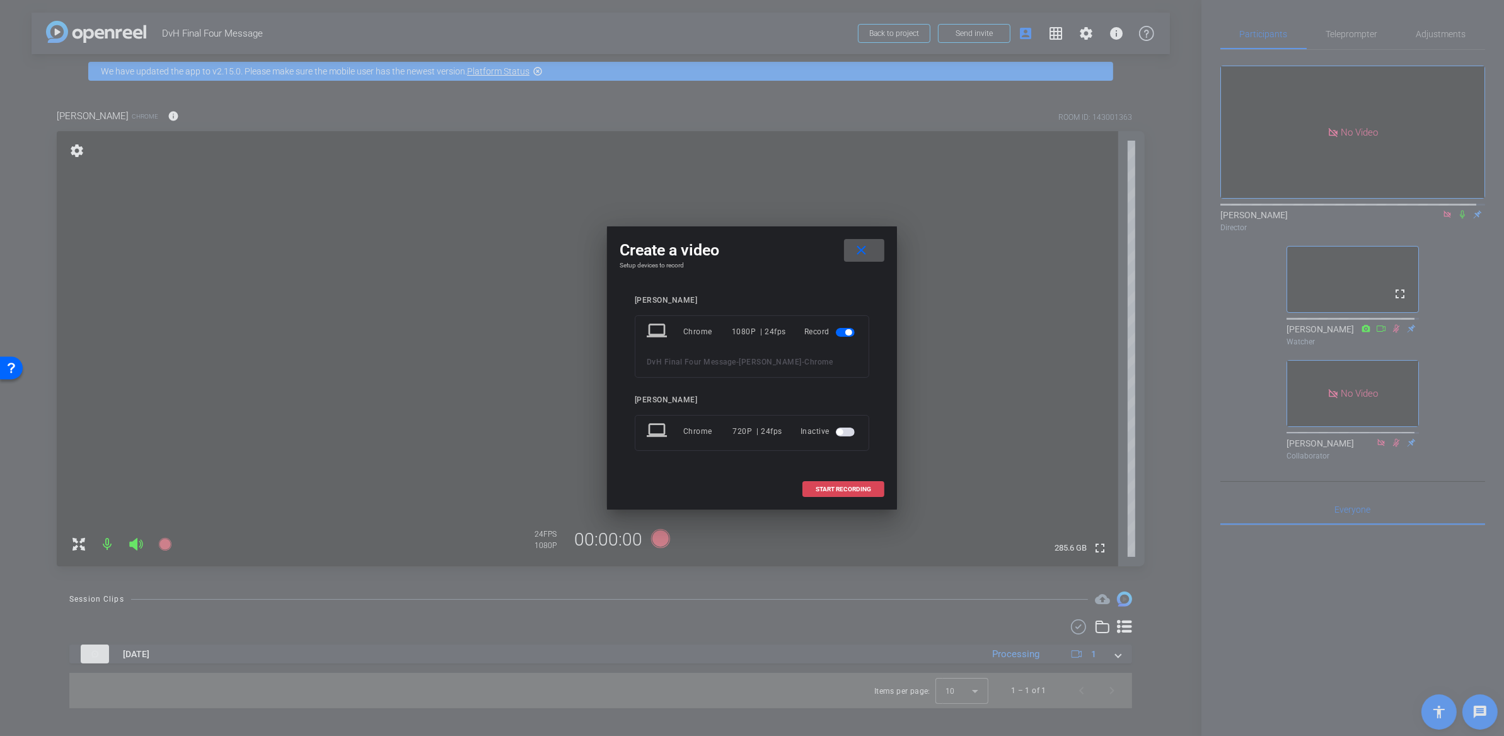
click at [838, 486] on span "START RECORDING" at bounding box center [843, 489] width 55 height 6
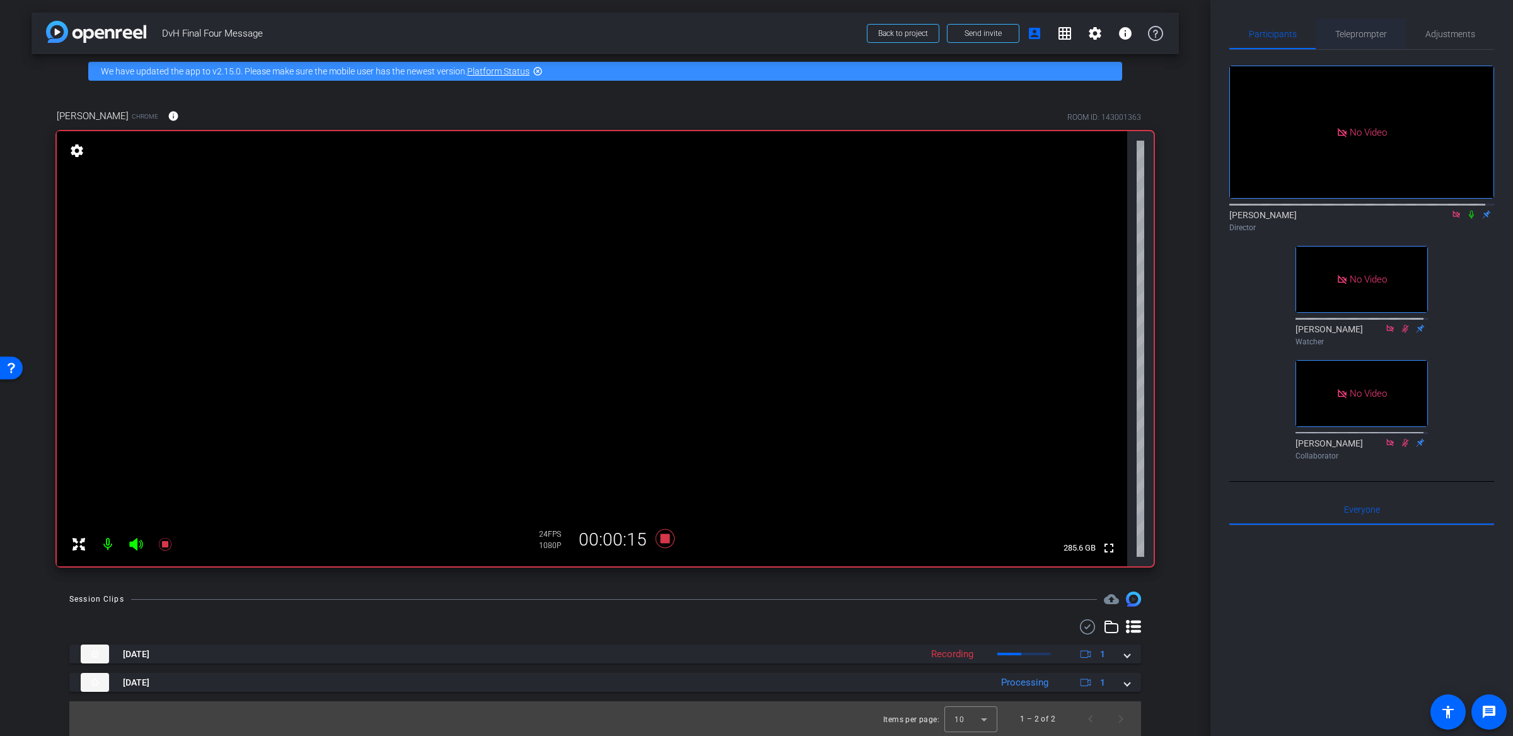
click at [1367, 37] on span "Teleprompter" at bounding box center [1361, 34] width 52 height 9
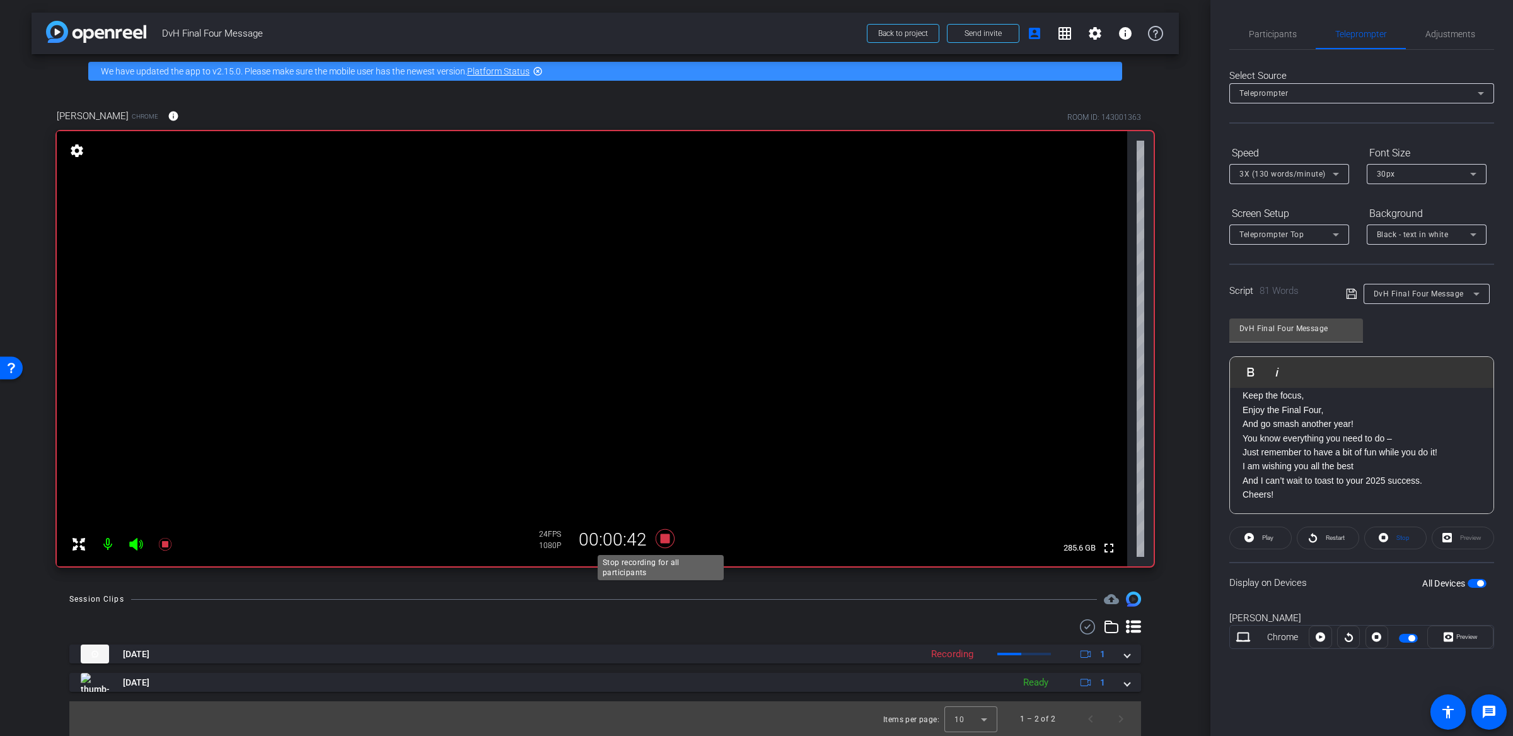
click at [662, 543] on icon at bounding box center [665, 538] width 19 height 19
click at [1280, 30] on span "Participants" at bounding box center [1273, 34] width 48 height 9
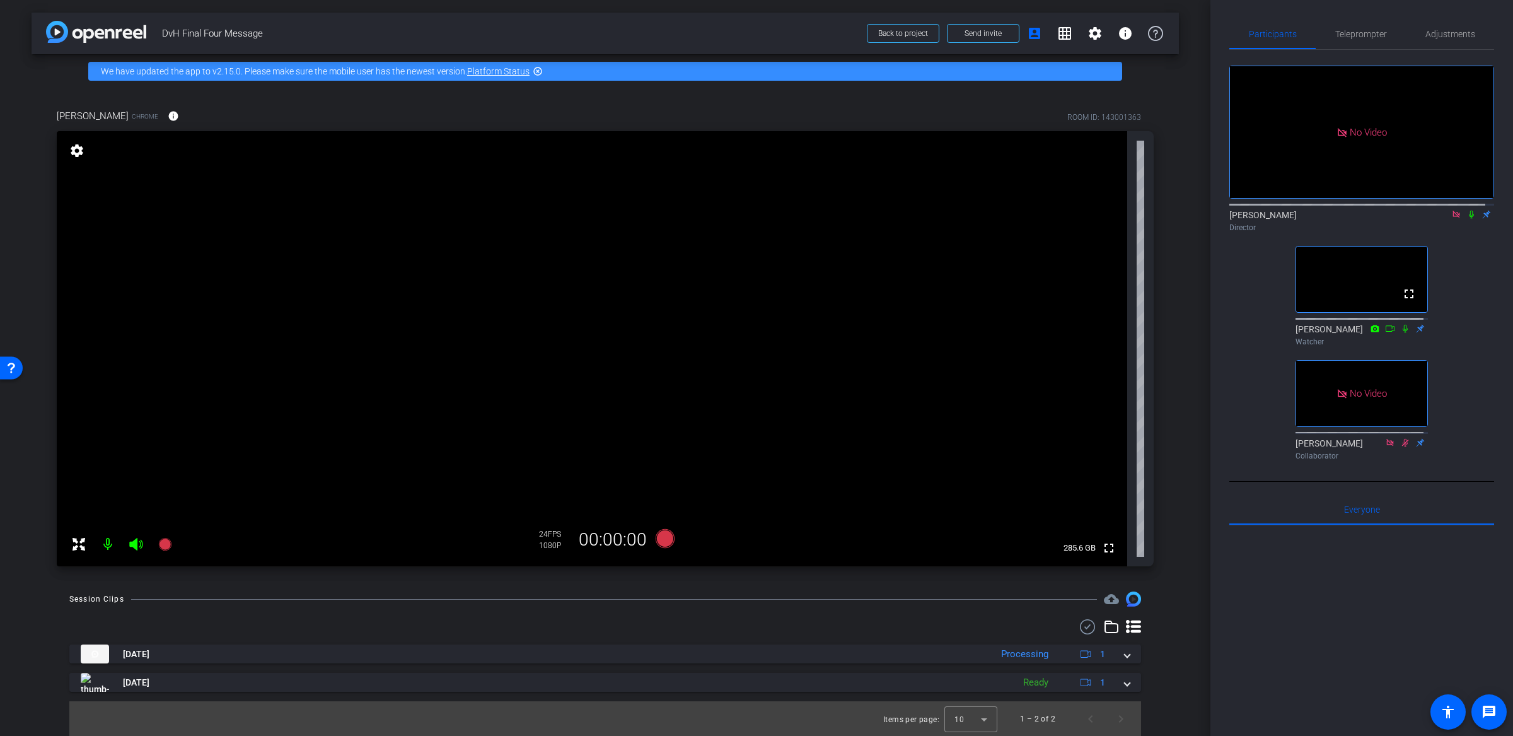
click at [1461, 248] on div "No Video [PERSON_NAME] Director fullscreen [PERSON_NAME] Watcher No Video [PERS…" at bounding box center [1361, 257] width 265 height 415
click at [1464, 213] on mat-icon at bounding box center [1471, 214] width 15 height 11
click at [1451, 212] on icon at bounding box center [1456, 214] width 10 height 9
click at [1451, 219] on icon at bounding box center [1456, 214] width 10 height 9
click at [1460, 305] on div "fullscreen settings [PERSON_NAME] flip Director fullscreen [PERSON_NAME] Watche…" at bounding box center [1361, 257] width 265 height 415
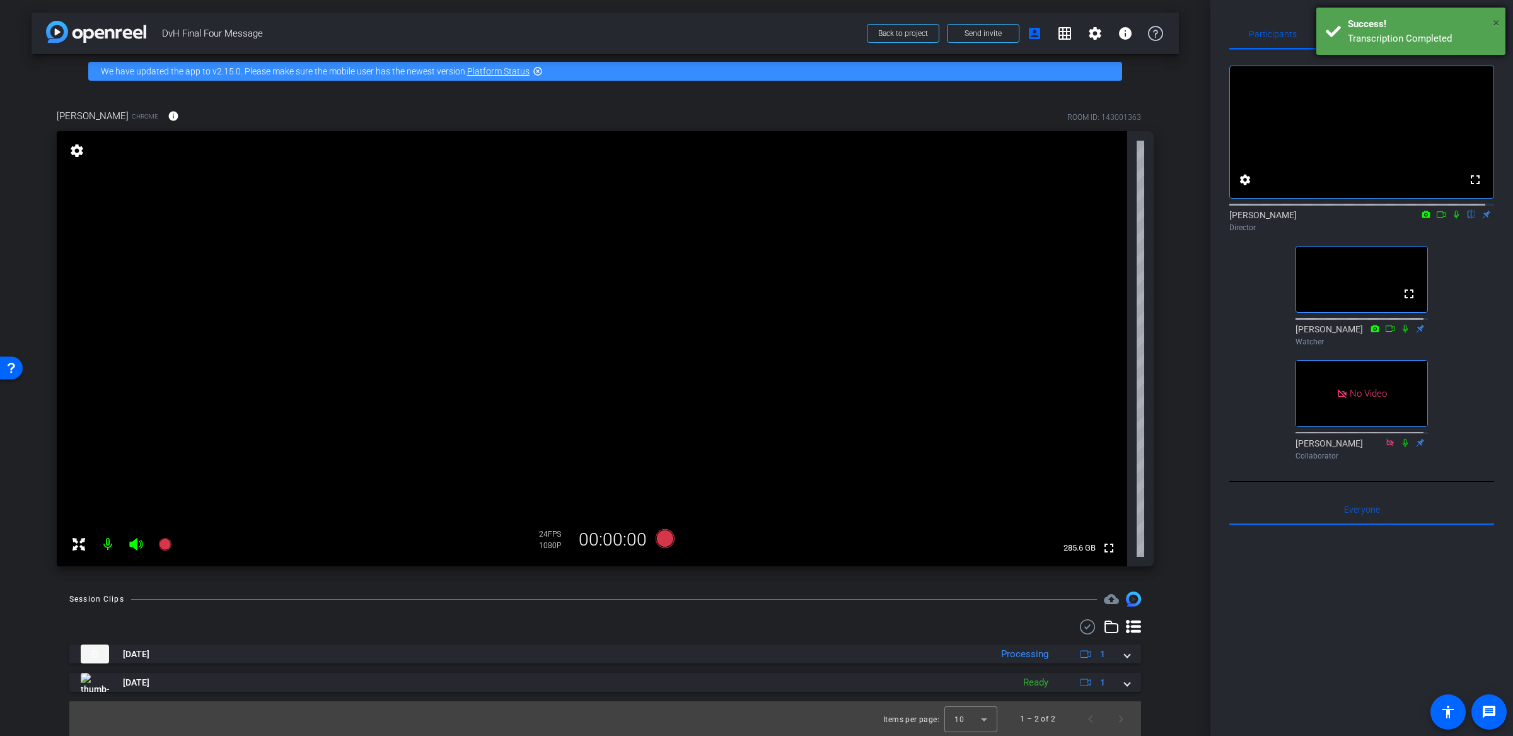
click at [1493, 25] on span "×" at bounding box center [1496, 22] width 7 height 15
click at [1464, 428] on div "fullscreen settings [PERSON_NAME] flip Director fullscreen [PERSON_NAME] Watche…" at bounding box center [1361, 257] width 265 height 415
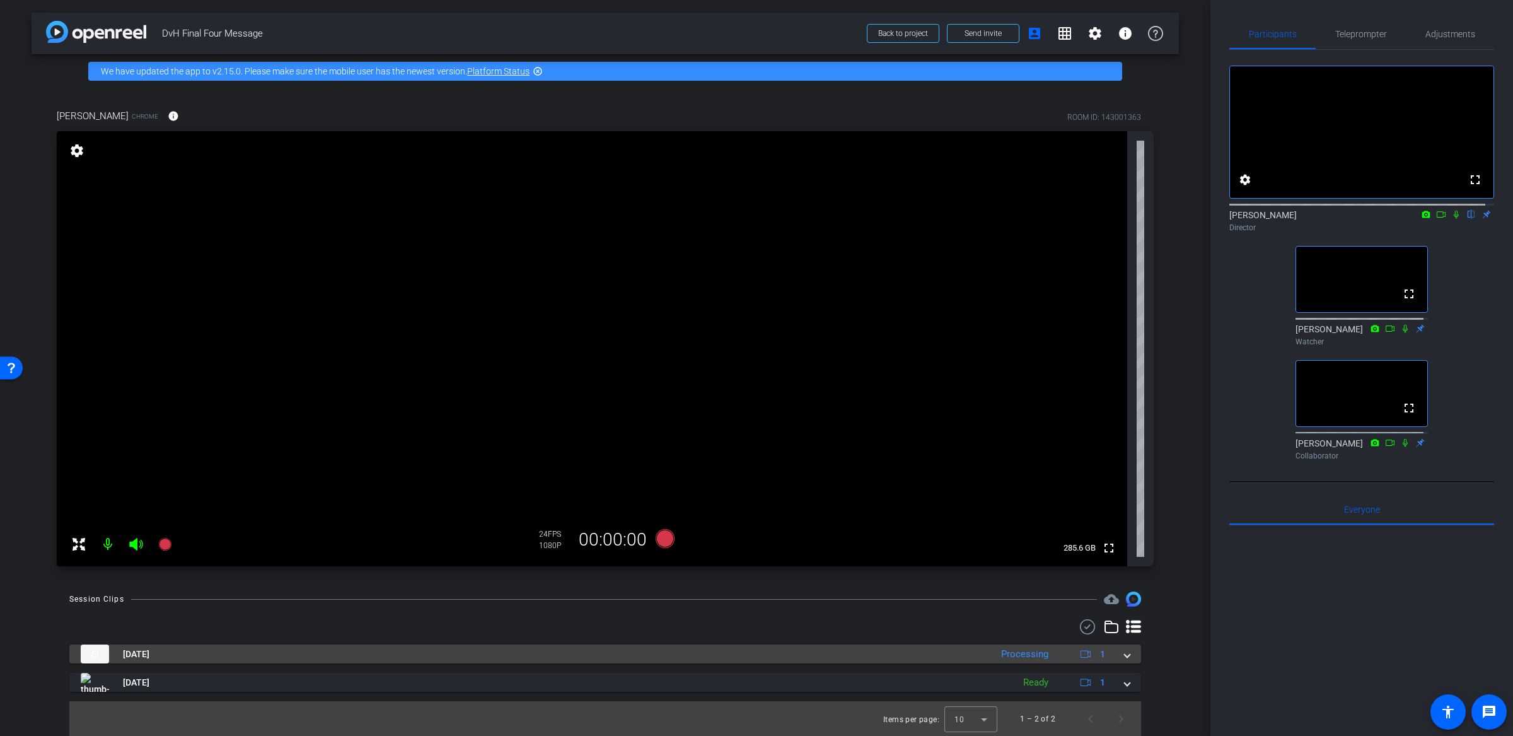
click at [1121, 659] on mat-expansion-panel-header "[DATE] Processing 1" at bounding box center [605, 653] width 1072 height 19
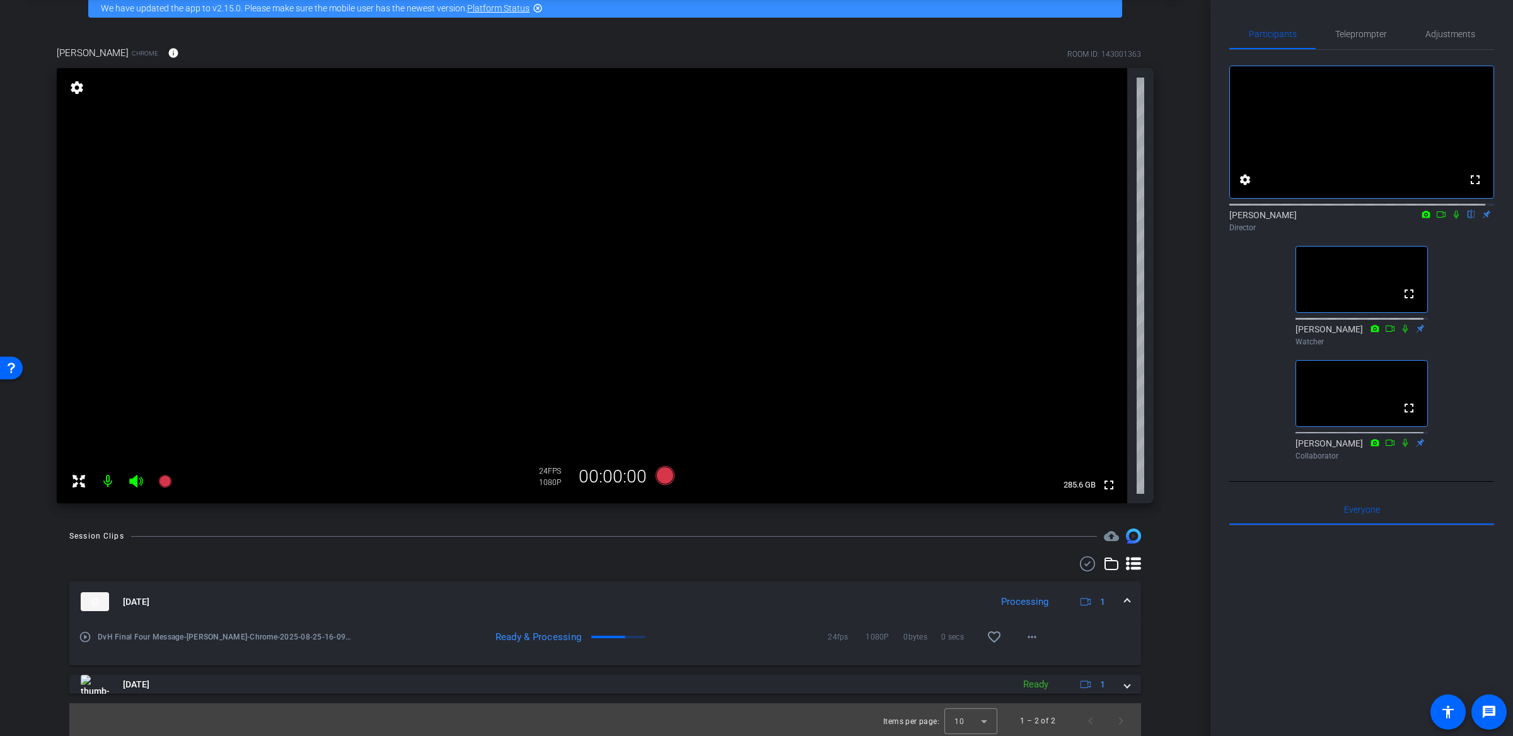
scroll to position [62, 0]
click at [1464, 296] on div "fullscreen settings [PERSON_NAME] flip Director fullscreen [PERSON_NAME] Watche…" at bounding box center [1361, 257] width 265 height 415
click at [1193, 314] on div "arrow_back DvH Final Four Message Back to project Send invite account_box grid_…" at bounding box center [605, 306] width 1210 height 736
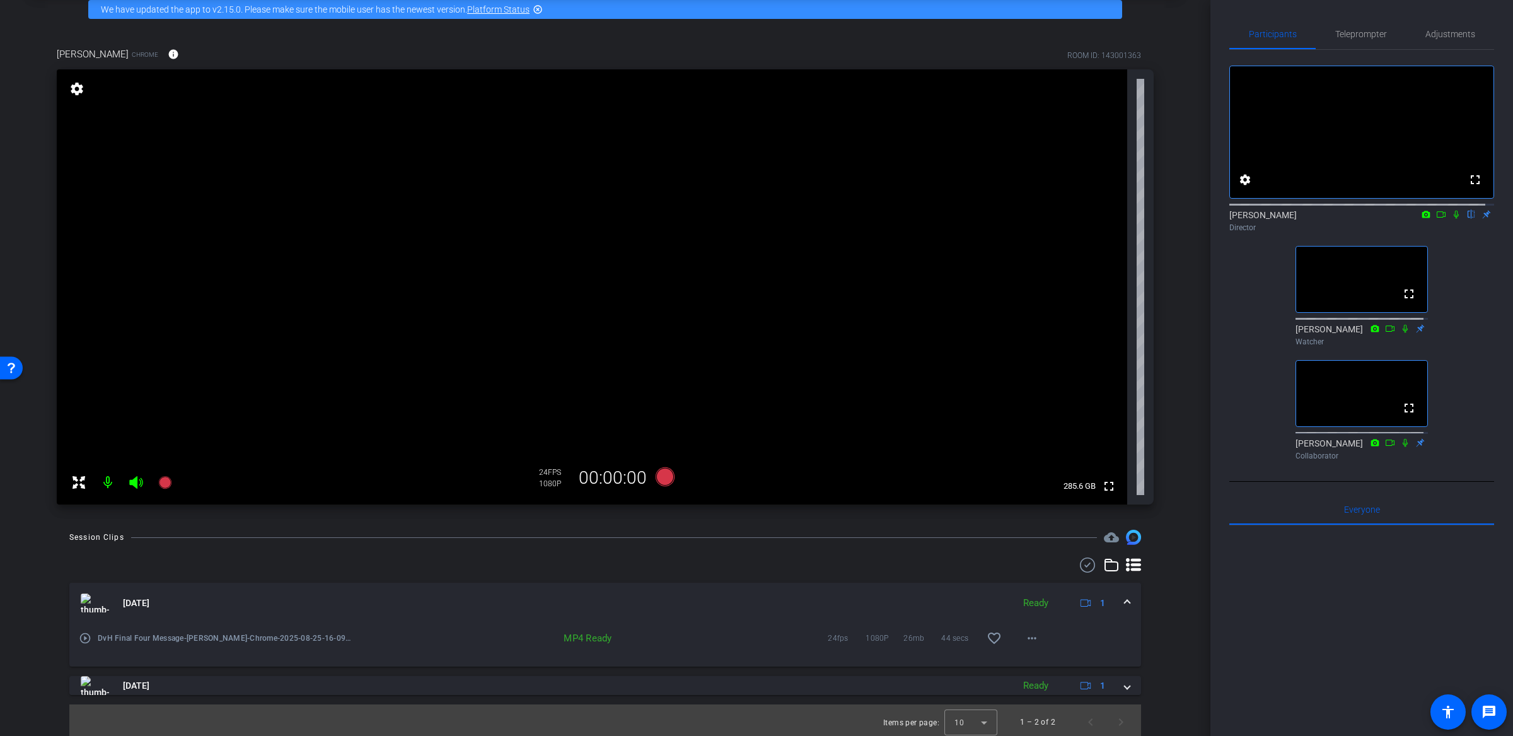
click at [1180, 303] on div "arrow_back DvH Final Four Message Back to project Send invite account_box grid_…" at bounding box center [605, 306] width 1210 height 736
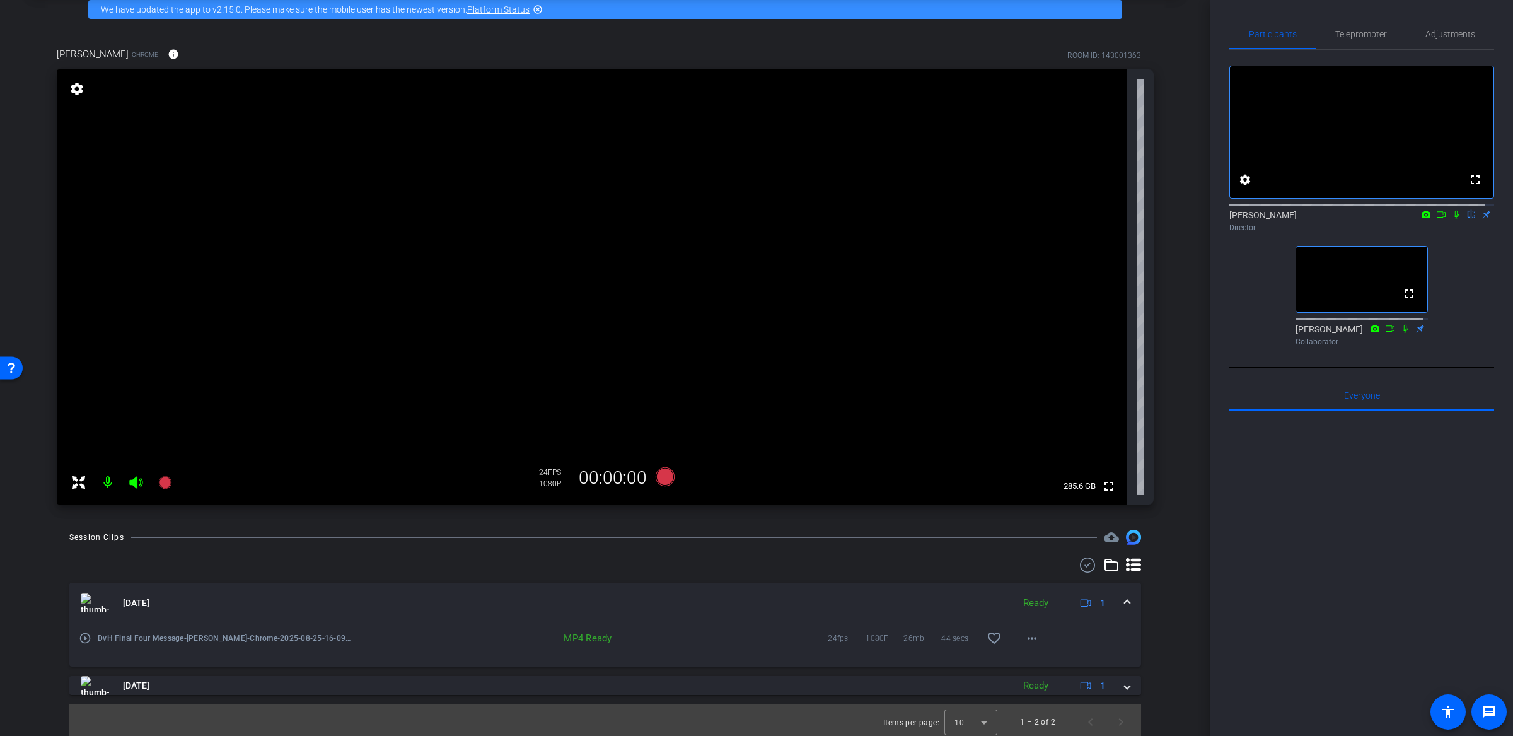
click at [1436, 219] on icon at bounding box center [1441, 214] width 10 height 9
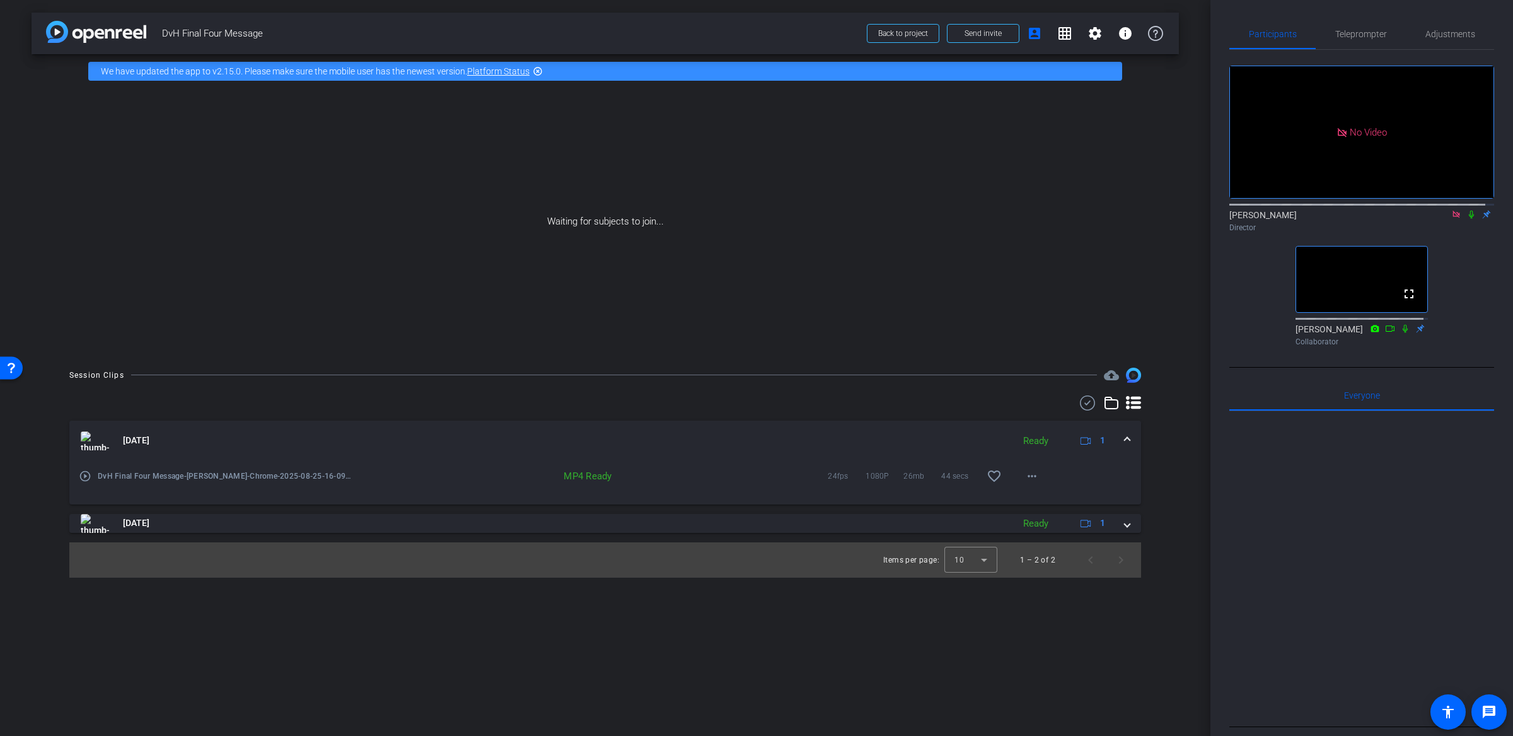
click at [1466, 219] on icon at bounding box center [1471, 214] width 10 height 9
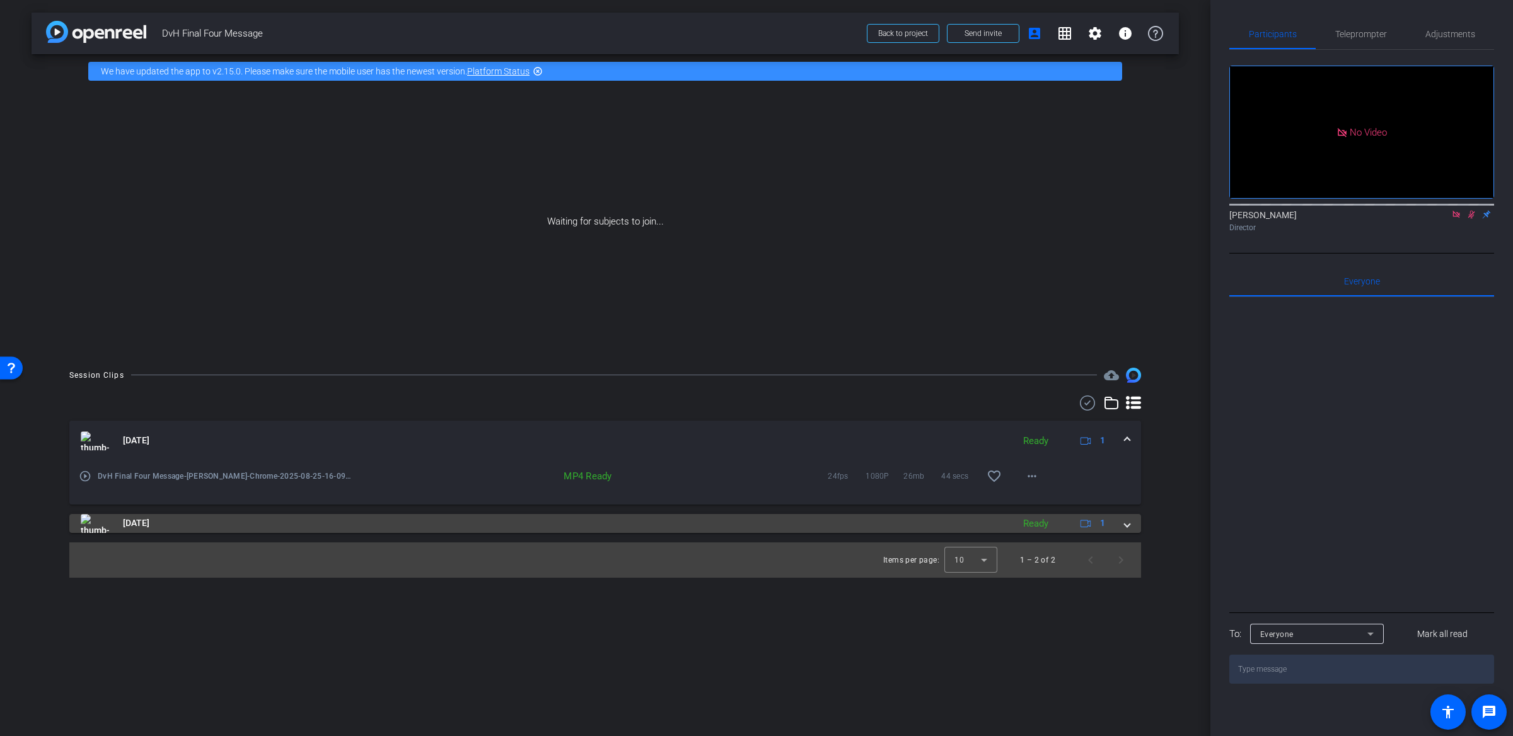
click at [1129, 522] on span at bounding box center [1127, 522] width 5 height 13
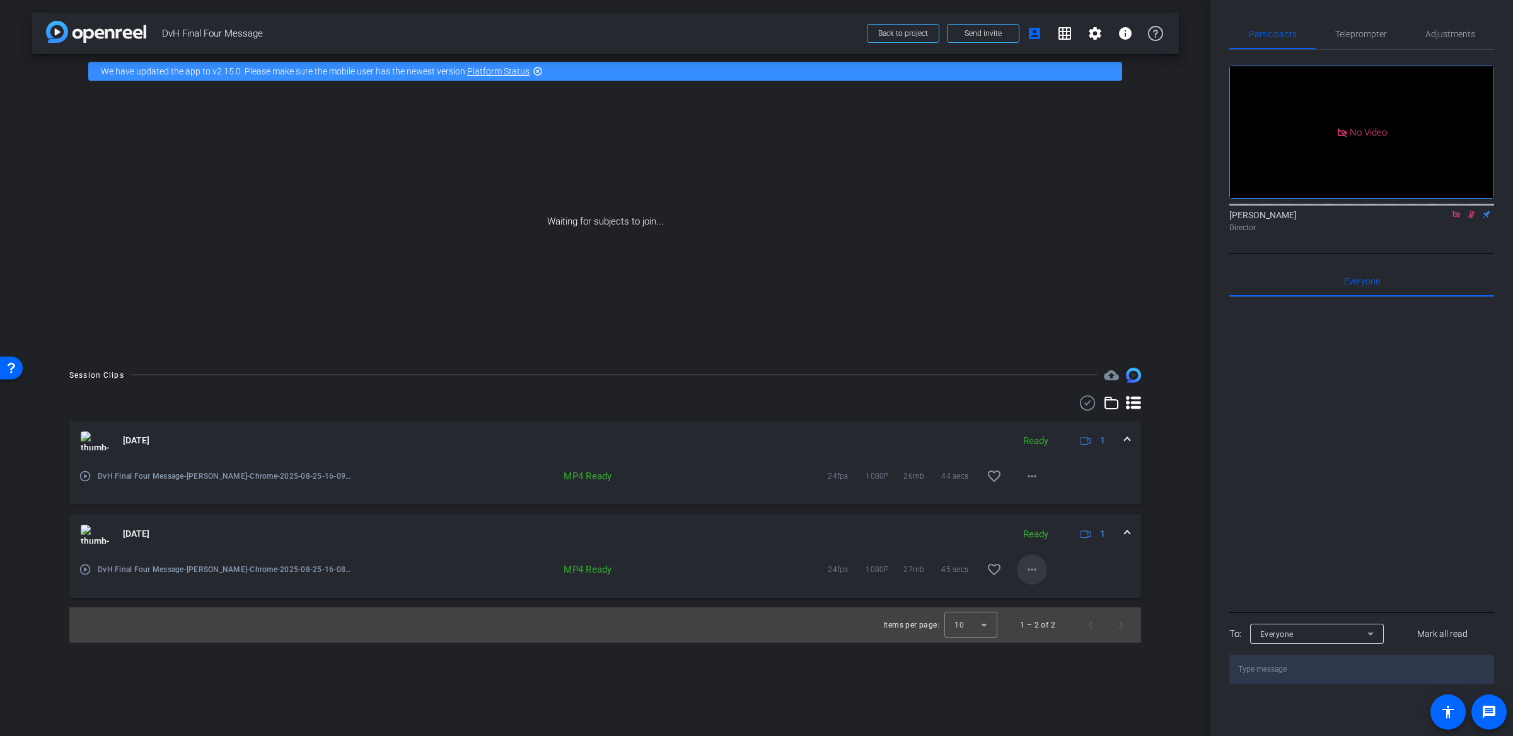
click at [1032, 565] on mat-icon "more_horiz" at bounding box center [1031, 569] width 15 height 15
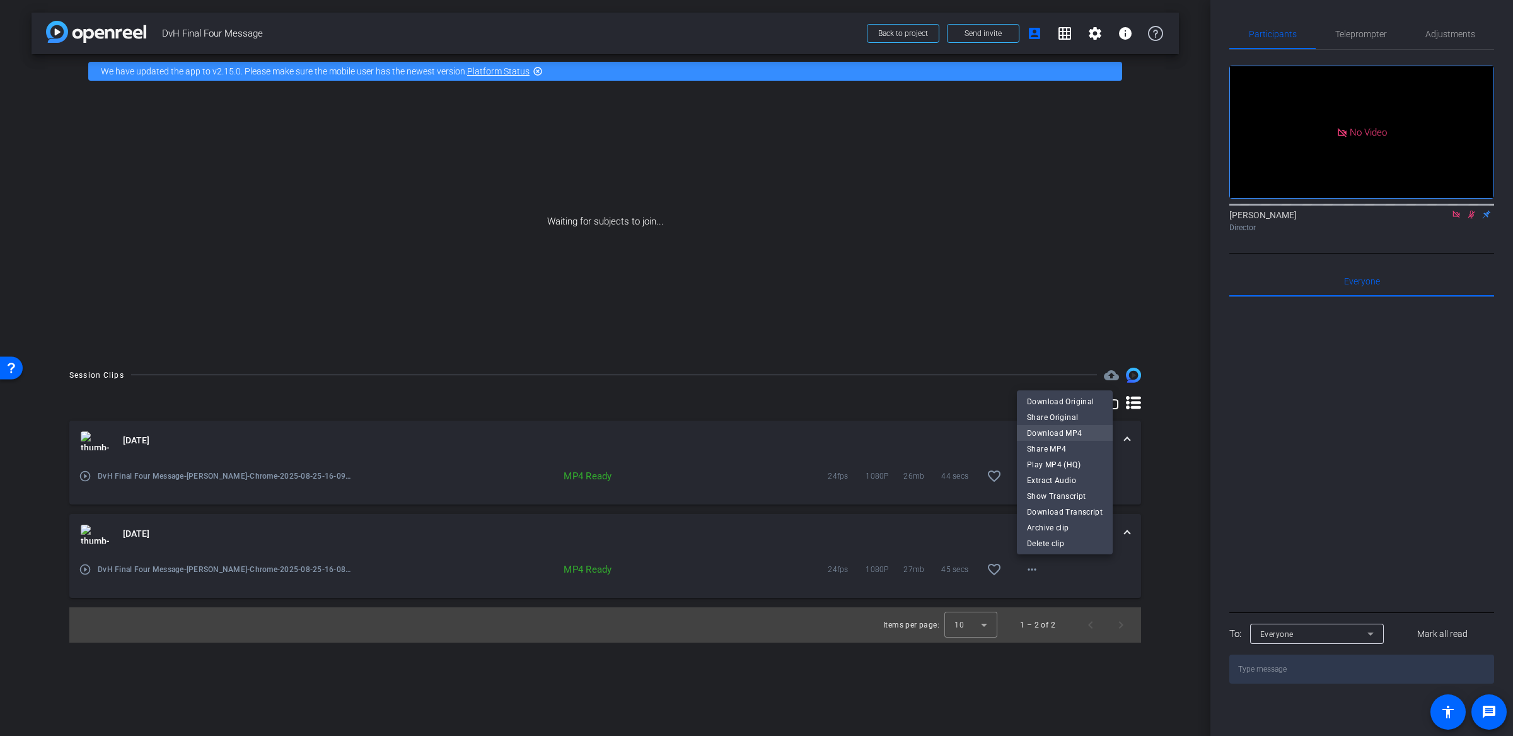
click at [1058, 432] on span "Download MP4" at bounding box center [1065, 432] width 76 height 15
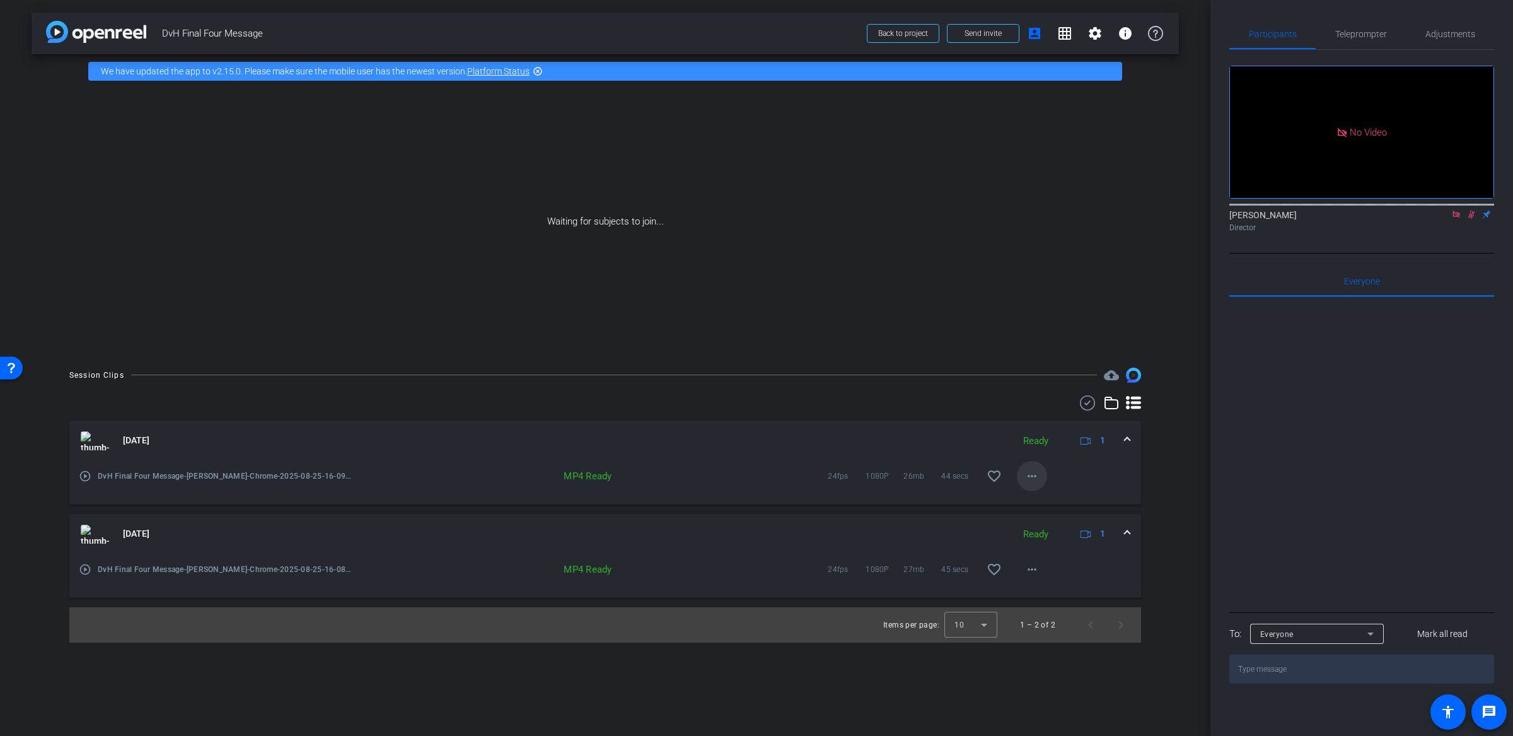
click at [1023, 477] on span at bounding box center [1032, 476] width 30 height 30
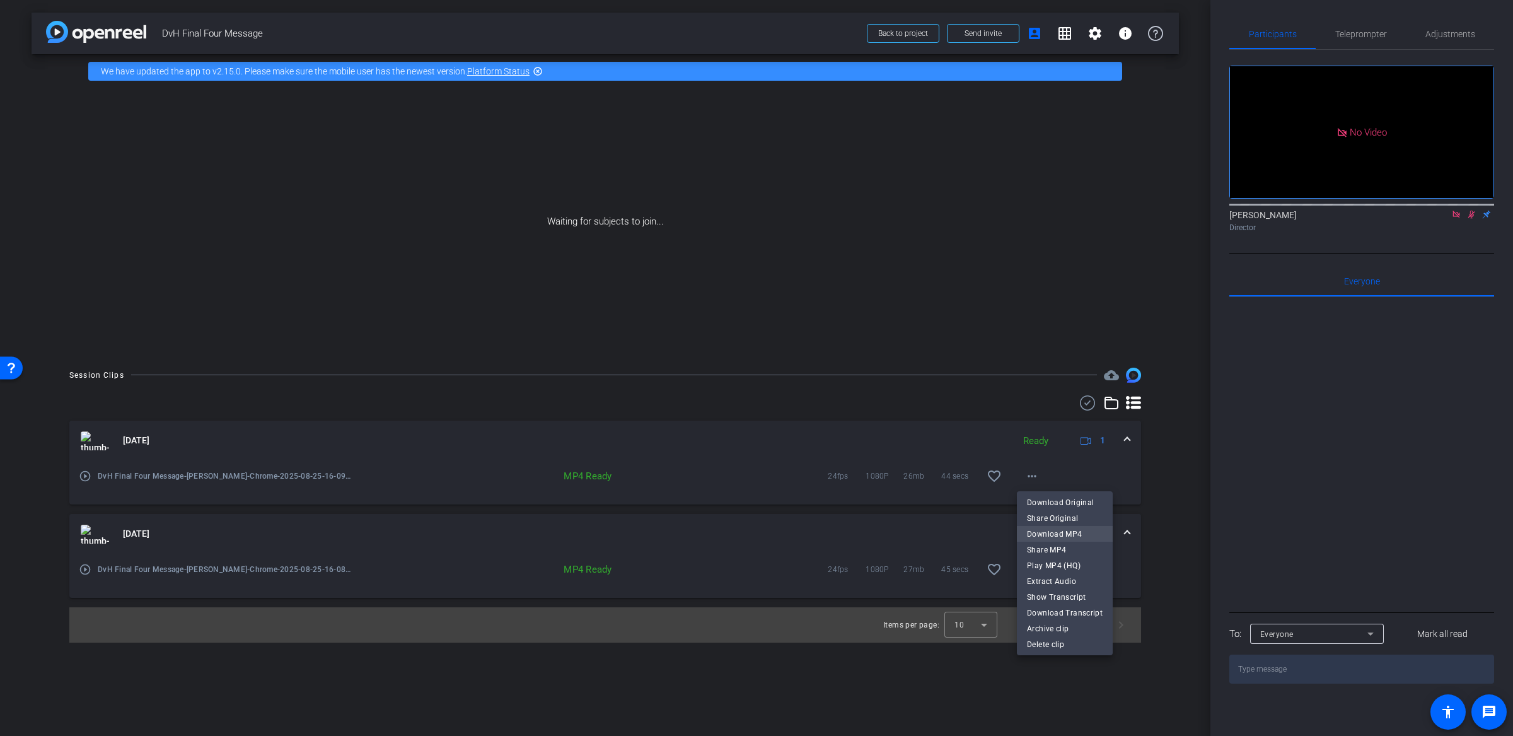
click at [1083, 529] on span "Download MP4" at bounding box center [1065, 533] width 76 height 15
